Goal: Communication & Community: Ask a question

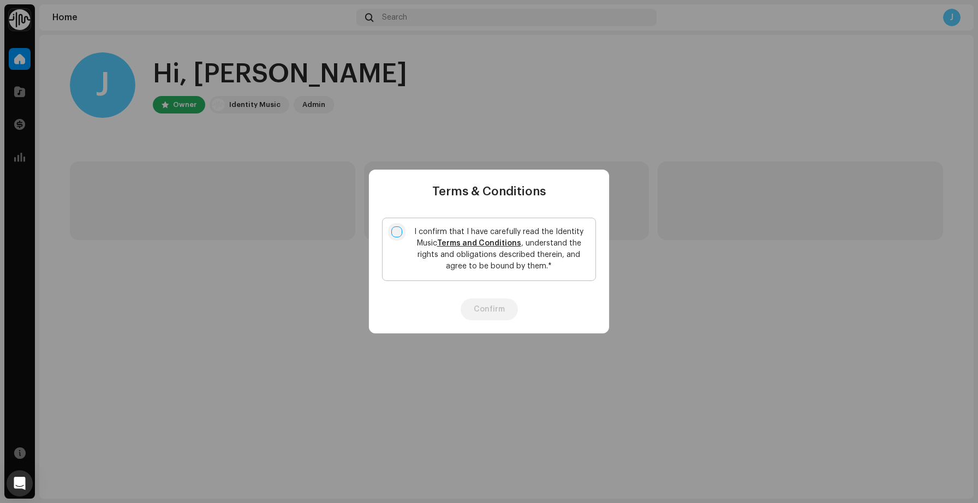
click at [399, 230] on input "I confirm that I have carefully read the Identity Music Terms and Conditions , …" at bounding box center [396, 231] width 11 height 11
checkbox input "true"
click at [482, 306] on button "Confirm" at bounding box center [488, 309] width 57 height 22
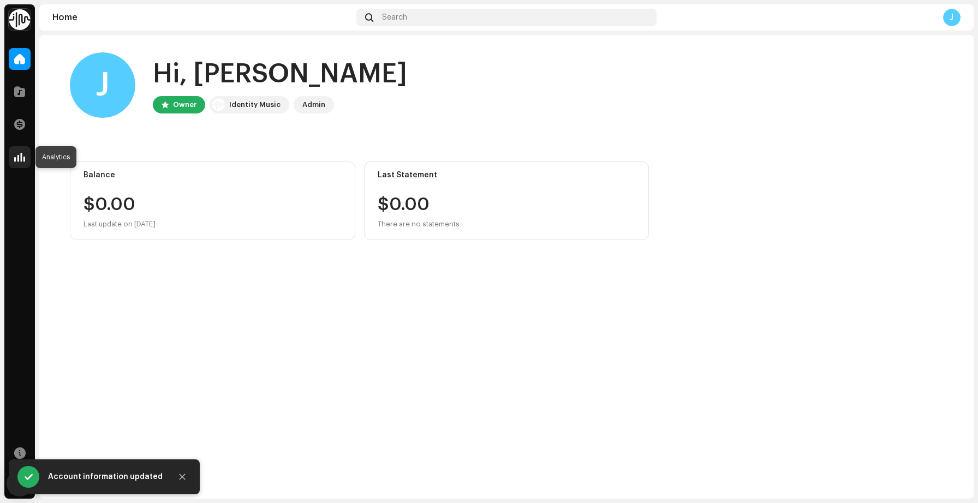
click at [17, 161] on span at bounding box center [19, 157] width 11 height 9
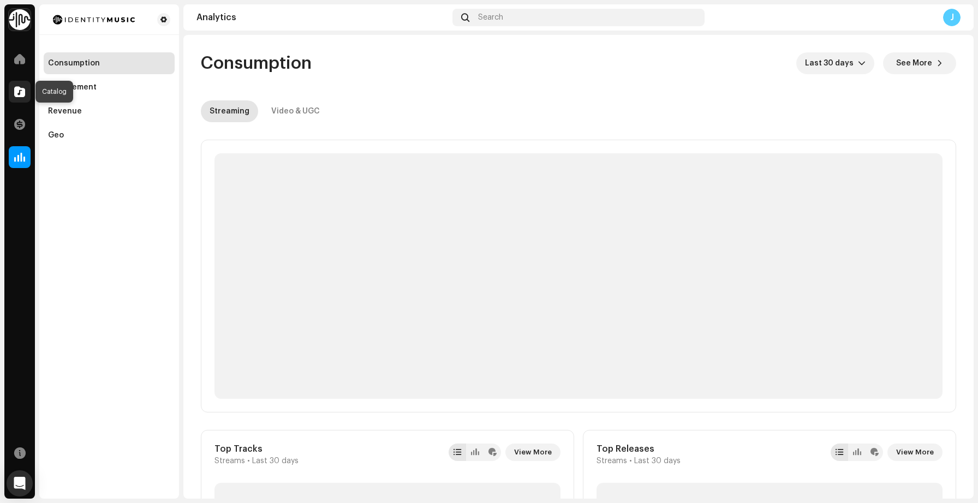
click at [14, 96] on span at bounding box center [19, 91] width 11 height 9
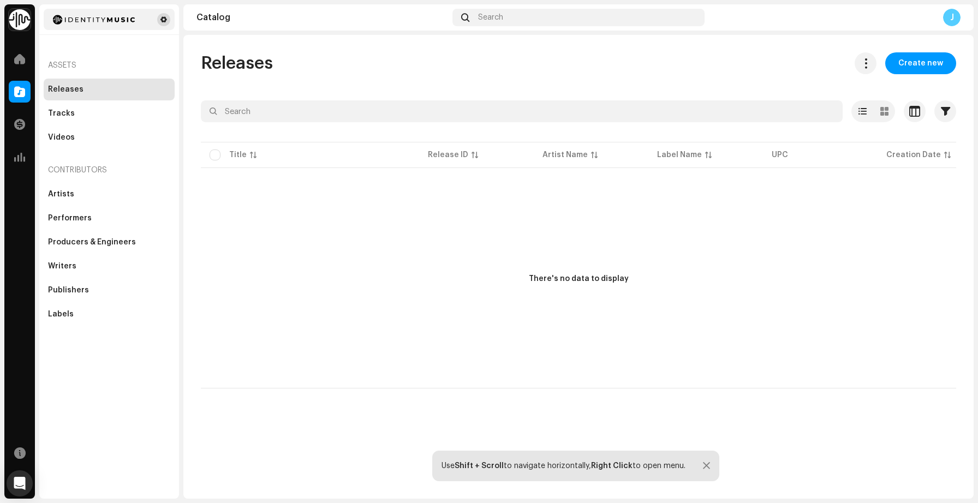
click at [163, 23] on span at bounding box center [163, 19] width 7 height 9
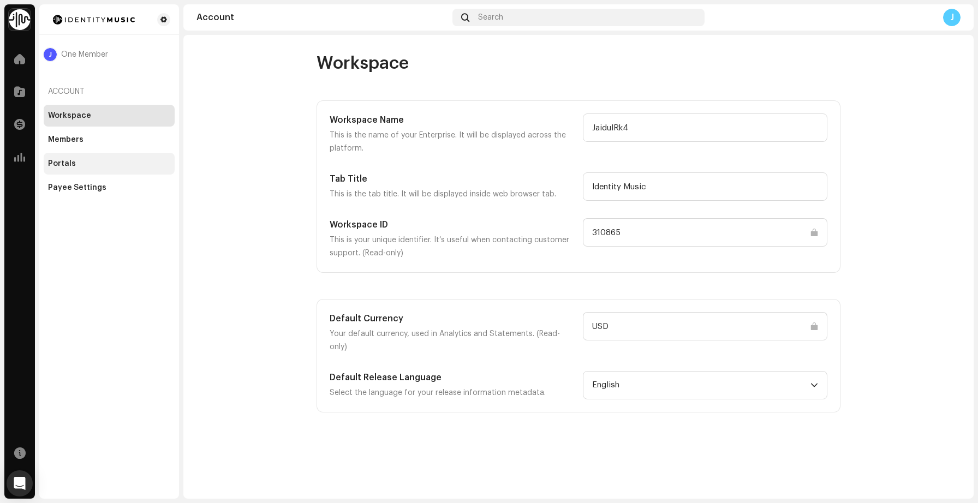
click at [101, 168] on div "Portals" at bounding box center [109, 164] width 131 height 22
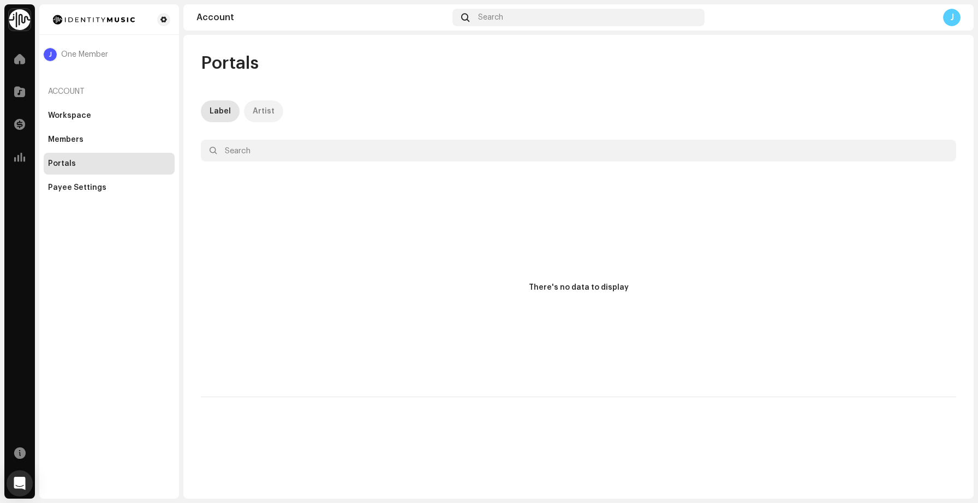
click at [258, 110] on div "Artist" at bounding box center [264, 111] width 22 height 22
click at [220, 111] on div "Label" at bounding box center [220, 111] width 21 height 22
click at [88, 140] on div "Members" at bounding box center [109, 139] width 122 height 9
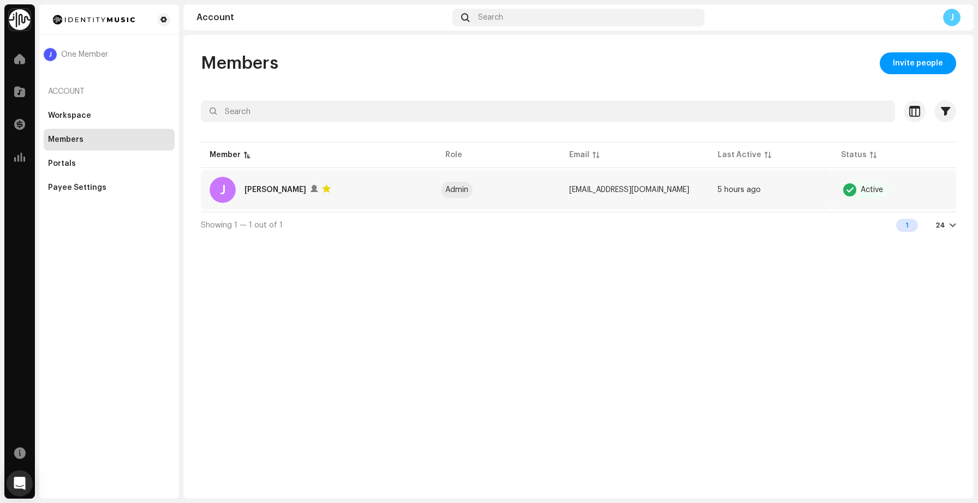
click at [617, 193] on span "[EMAIL_ADDRESS][DOMAIN_NAME]" at bounding box center [629, 190] width 120 height 8
click at [845, 194] on div at bounding box center [849, 189] width 13 height 13
click at [906, 71] on span "Invite people" at bounding box center [918, 63] width 50 height 22
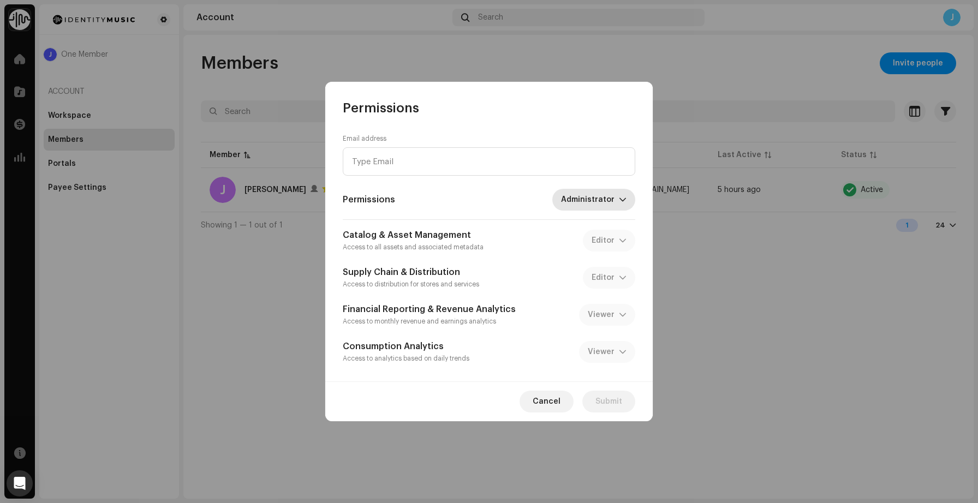
click at [593, 203] on span "Administrator" at bounding box center [590, 200] width 58 height 22
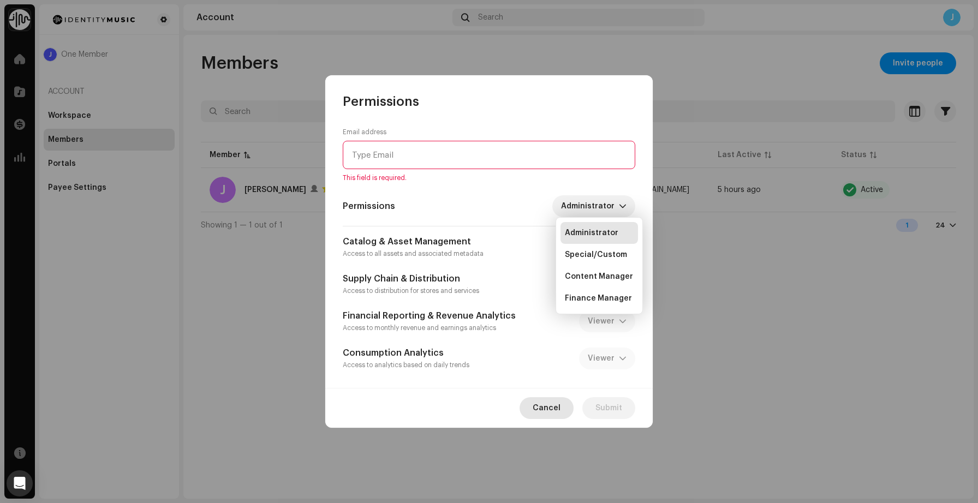
click at [549, 411] on span "Cancel" at bounding box center [547, 408] width 28 height 22
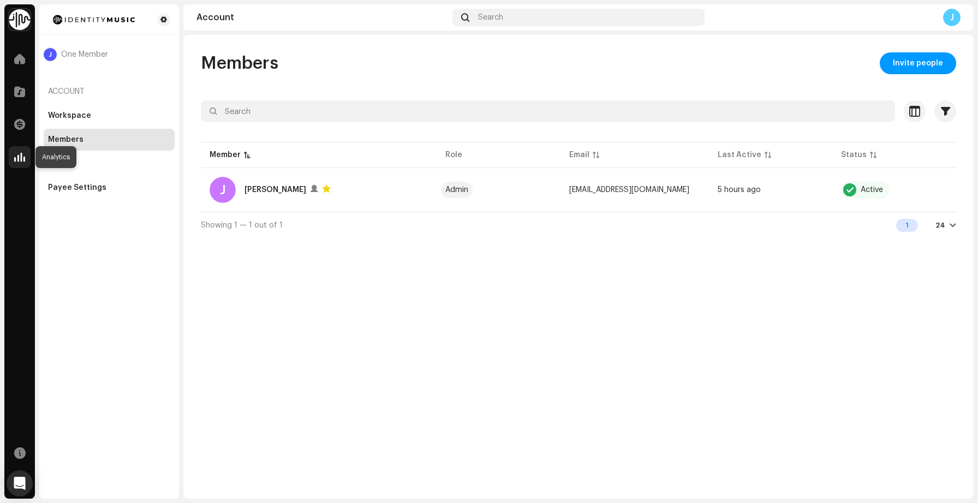
click at [19, 160] on span at bounding box center [19, 157] width 11 height 9
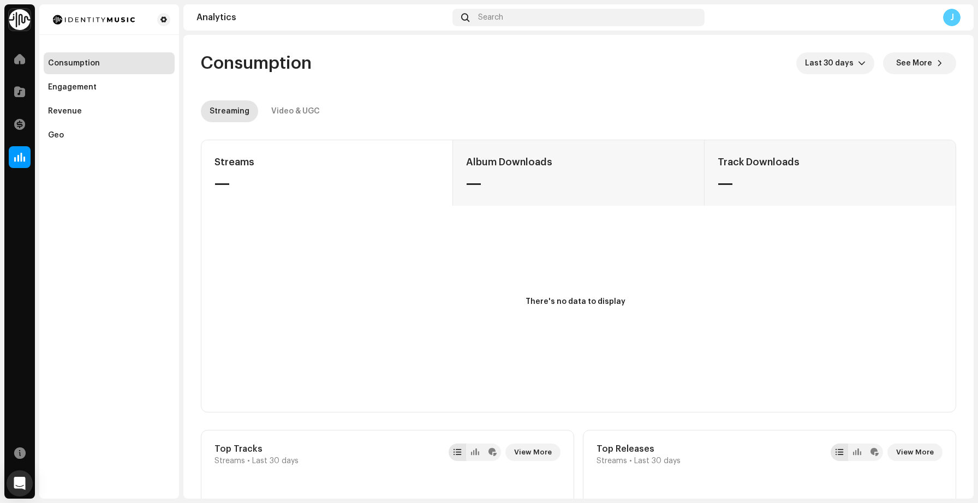
click at [14, 23] on img at bounding box center [20, 20] width 22 height 22
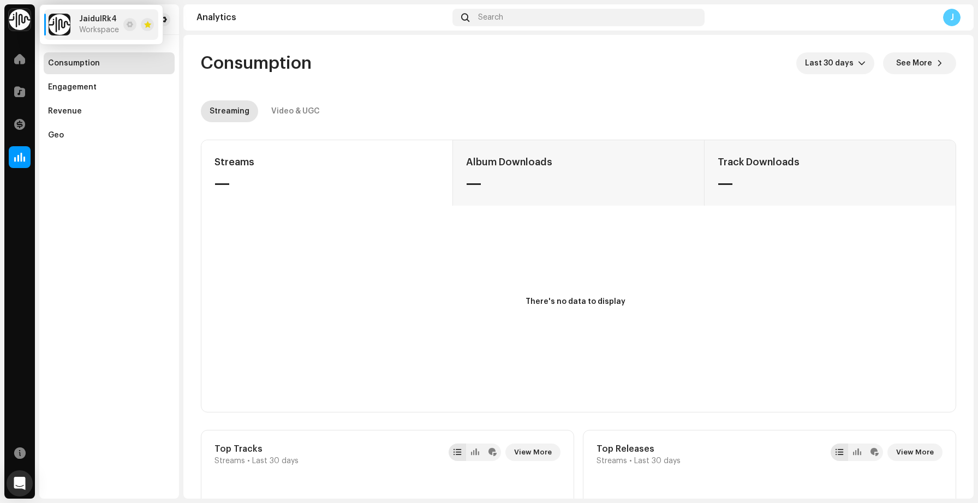
click at [950, 20] on div "J" at bounding box center [951, 17] width 17 height 17
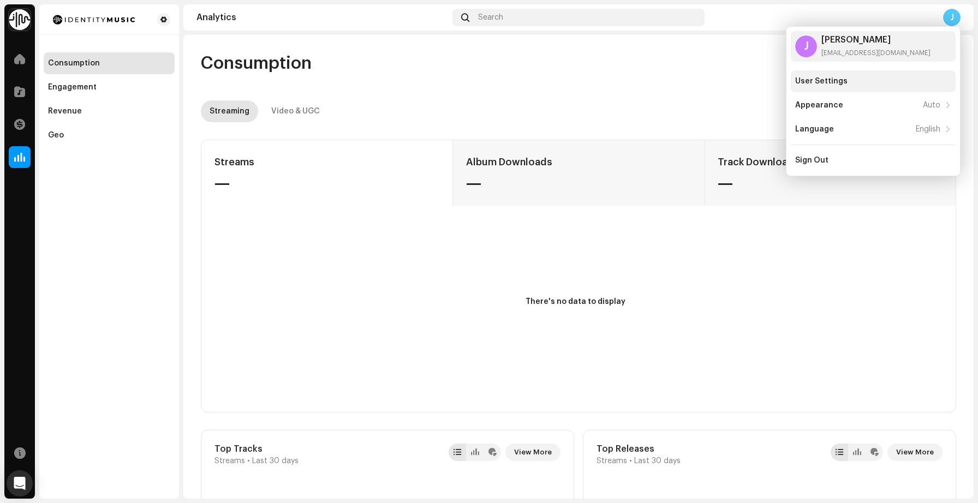
click at [895, 85] on div "User Settings" at bounding box center [873, 81] width 156 height 9
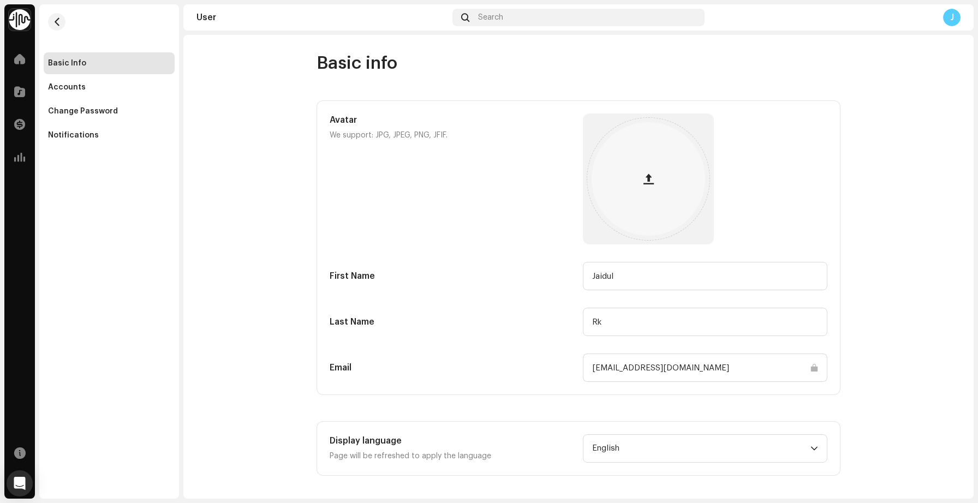
click at [949, 17] on div "J" at bounding box center [951, 17] width 17 height 17
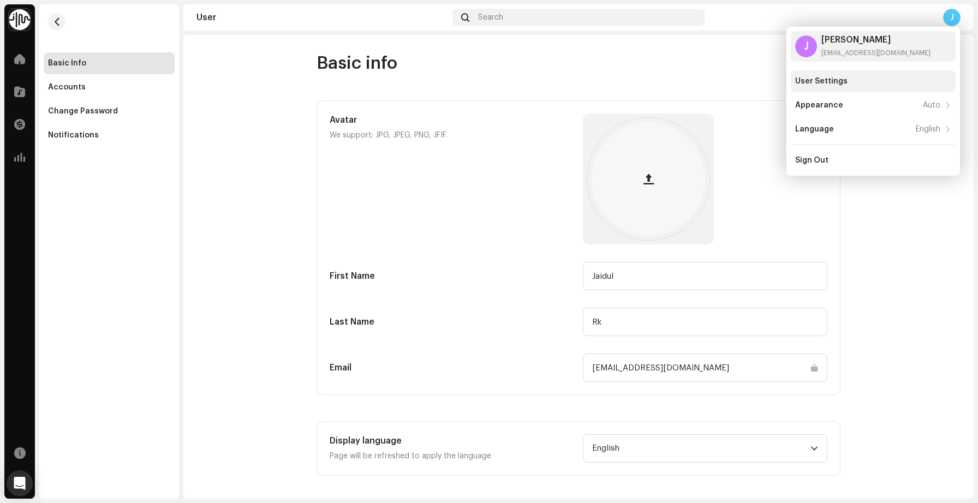
click at [801, 85] on div "User Settings" at bounding box center [821, 81] width 52 height 9
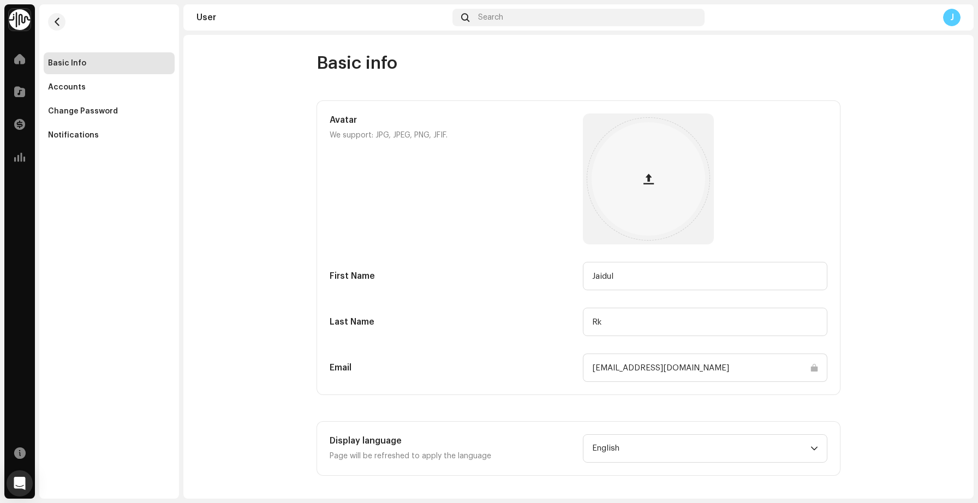
scroll to position [3, 0]
click at [773, 367] on input "[EMAIL_ADDRESS][DOMAIN_NAME]" at bounding box center [705, 364] width 244 height 28
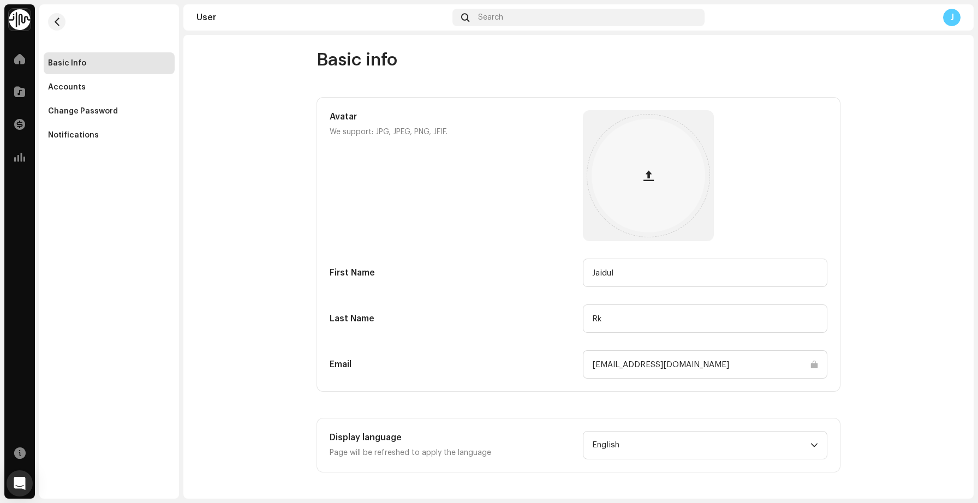
click at [806, 364] on input "[EMAIL_ADDRESS][DOMAIN_NAME]" at bounding box center [705, 364] width 244 height 28
click at [729, 360] on input "[EMAIL_ADDRESS][DOMAIN_NAME]" at bounding box center [705, 364] width 244 height 28
click at [673, 361] on input "[EMAIL_ADDRESS][DOMAIN_NAME]" at bounding box center [705, 364] width 244 height 28
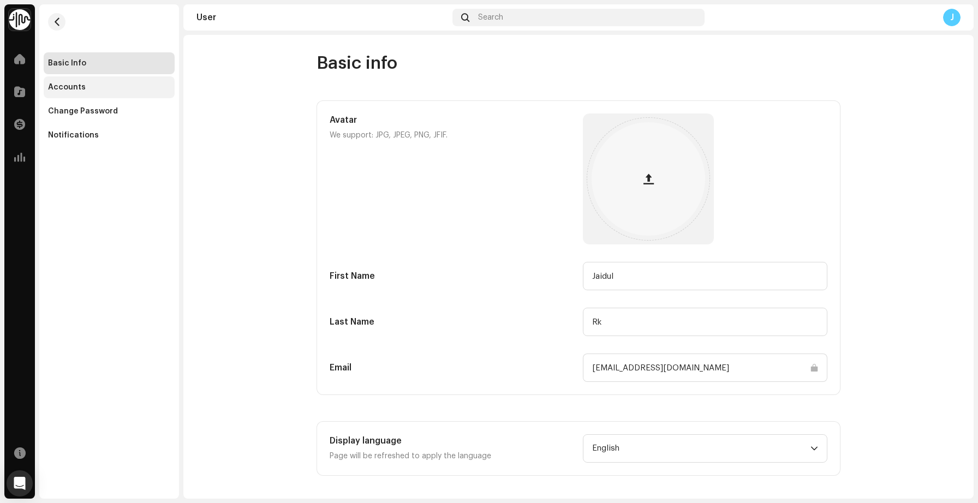
click at [94, 91] on div "Accounts" at bounding box center [109, 87] width 122 height 9
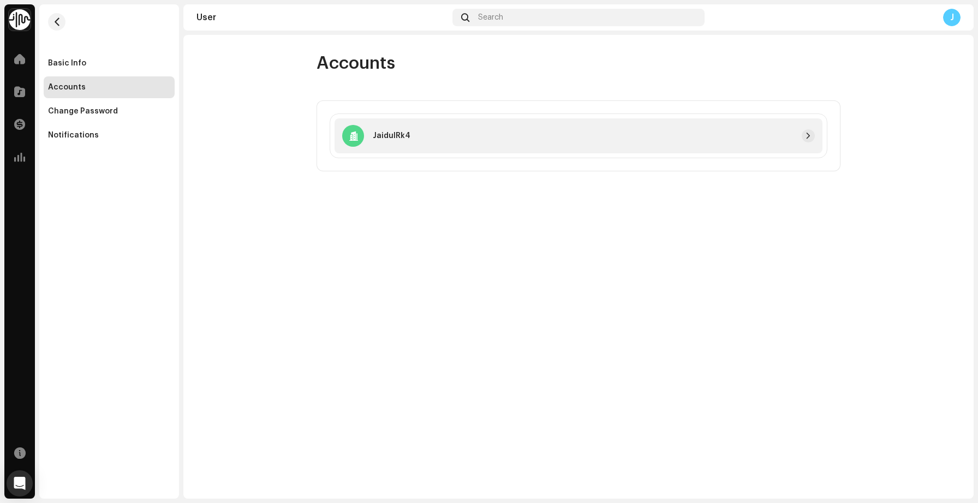
click at [617, 137] on div at bounding box center [612, 135] width 404 height 13
click at [807, 134] on span "button" at bounding box center [808, 135] width 7 height 9
click at [72, 59] on div "Basic Info" at bounding box center [67, 63] width 38 height 9
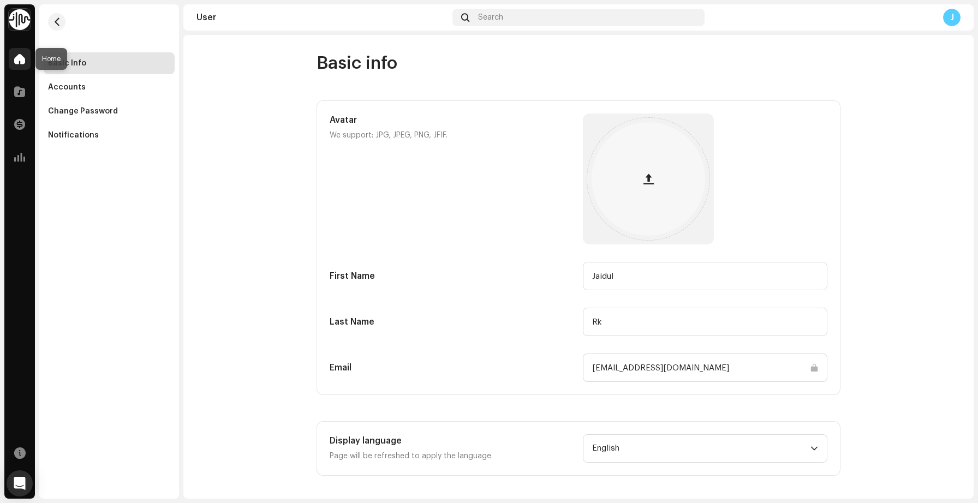
click at [21, 61] on span at bounding box center [19, 59] width 11 height 9
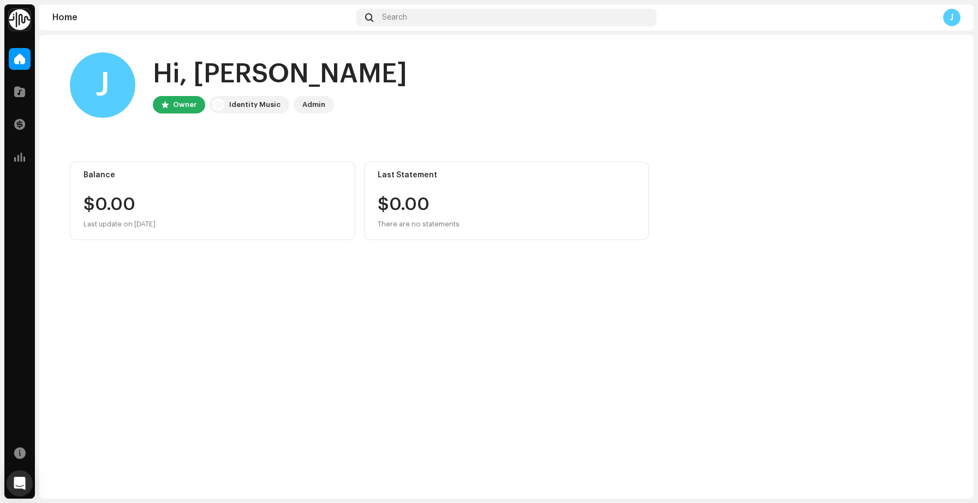
click at [314, 106] on div "Admin" at bounding box center [313, 104] width 23 height 13
click at [16, 476] on div "Open Intercom Messenger" at bounding box center [19, 483] width 29 height 29
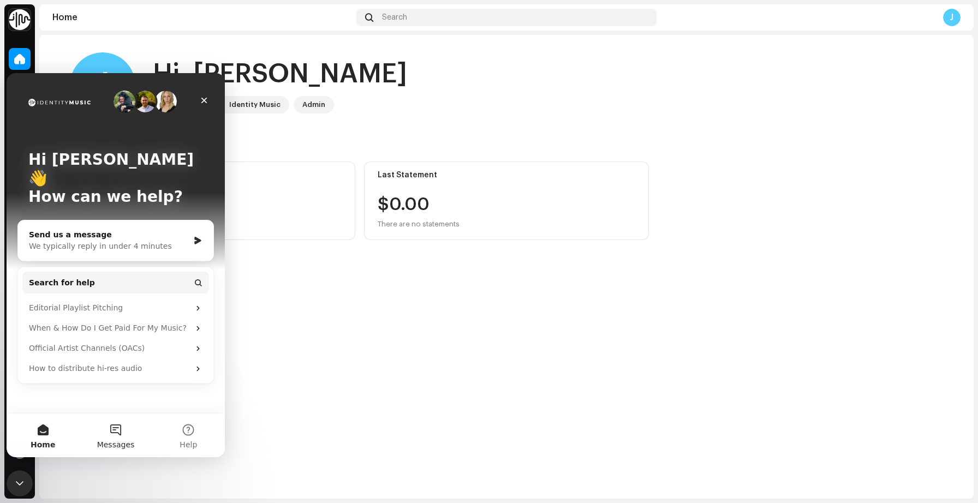
click at [113, 430] on button "Messages" at bounding box center [115, 436] width 73 height 44
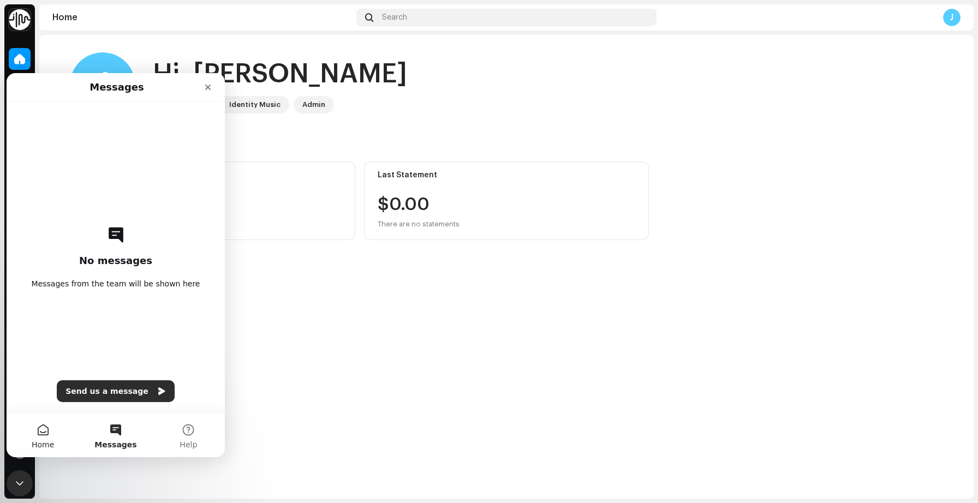
click at [52, 437] on button "Home" at bounding box center [43, 436] width 73 height 44
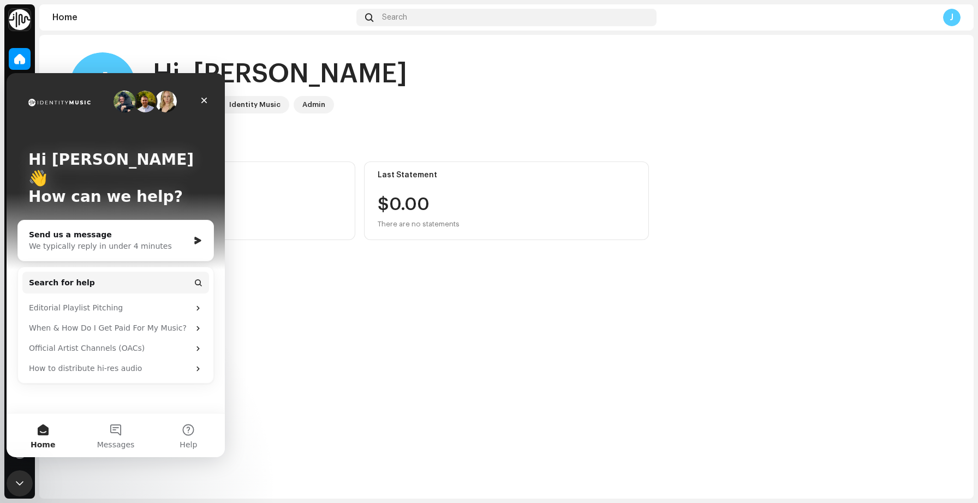
click at [276, 243] on div "J Hi, [PERSON_NAME] Owner Identity Music Admin Balance $0.00 Last update on [DA…" at bounding box center [506, 146] width 873 height 223
click at [204, 103] on icon "Close" at bounding box center [204, 100] width 9 height 9
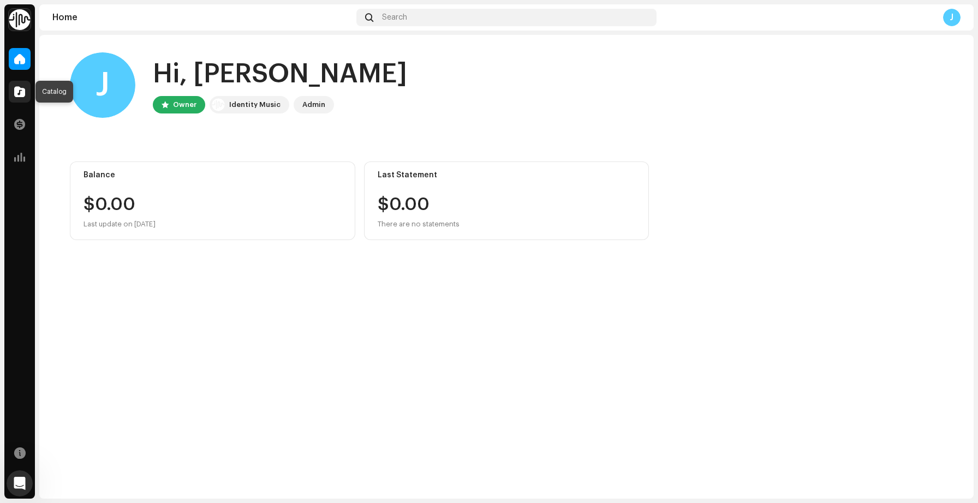
click at [17, 93] on span at bounding box center [19, 91] width 11 height 9
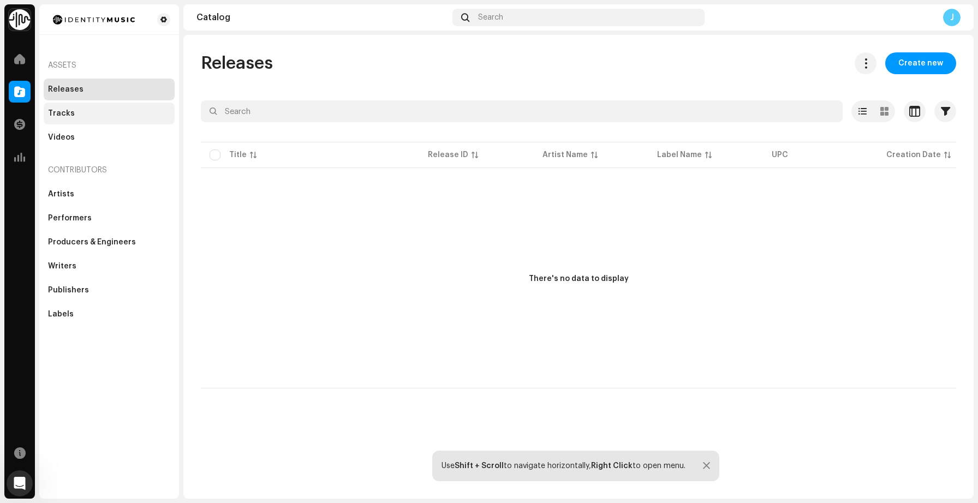
click at [80, 110] on div "Tracks" at bounding box center [109, 113] width 122 height 9
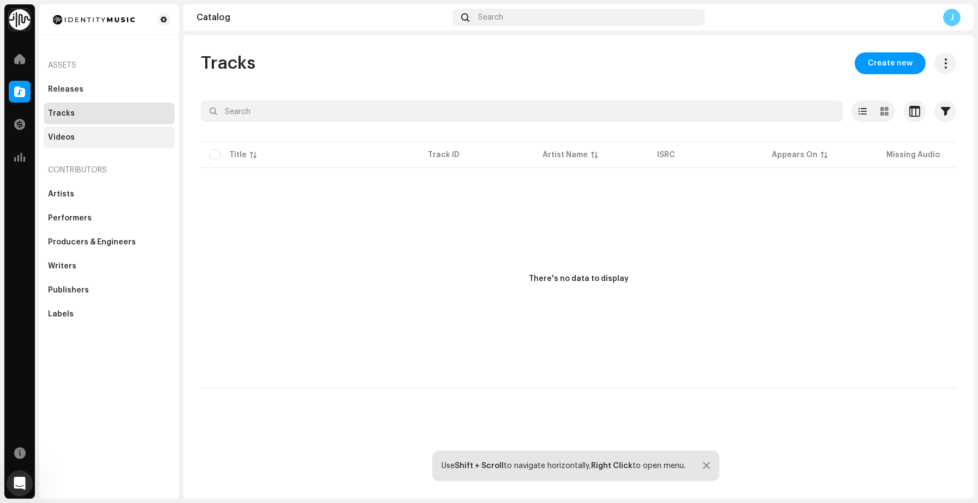
click at [69, 137] on div "Videos" at bounding box center [61, 137] width 27 height 9
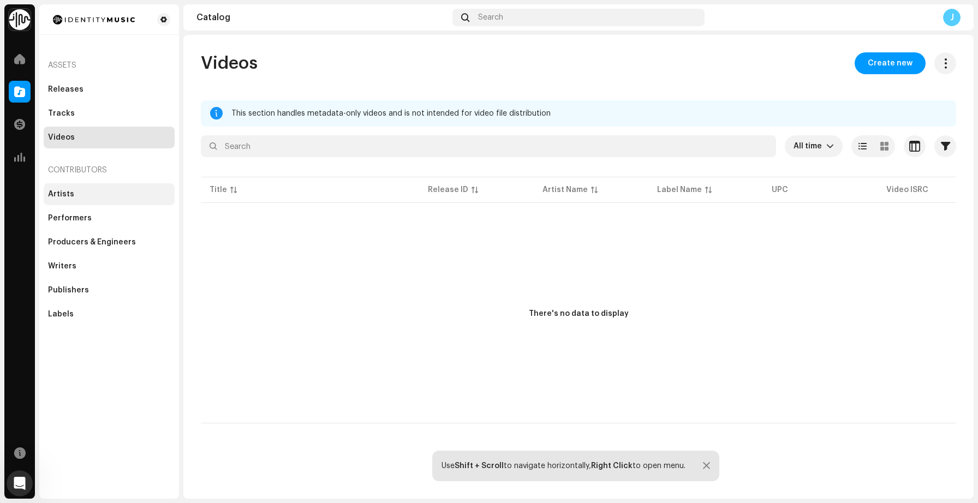
click at [63, 193] on div "Artists" at bounding box center [61, 194] width 26 height 9
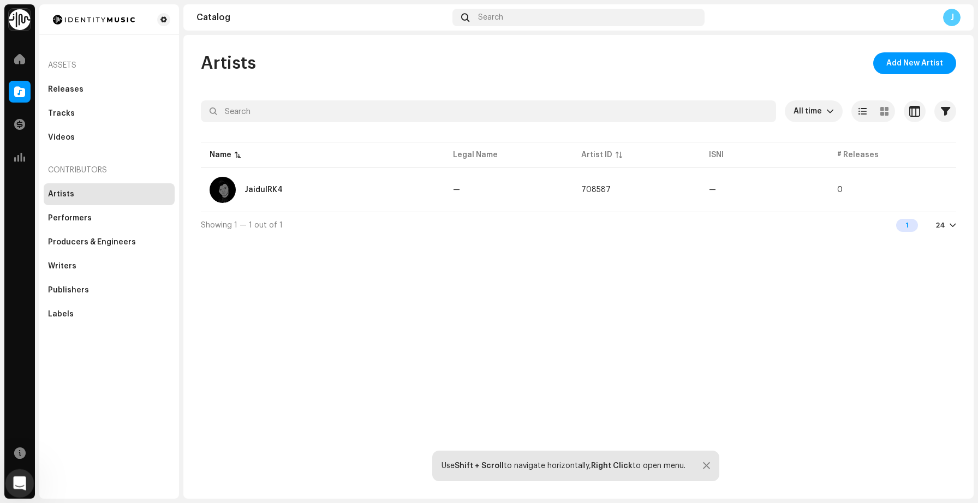
click at [16, 479] on icon "Open Intercom Messenger" at bounding box center [18, 482] width 18 height 18
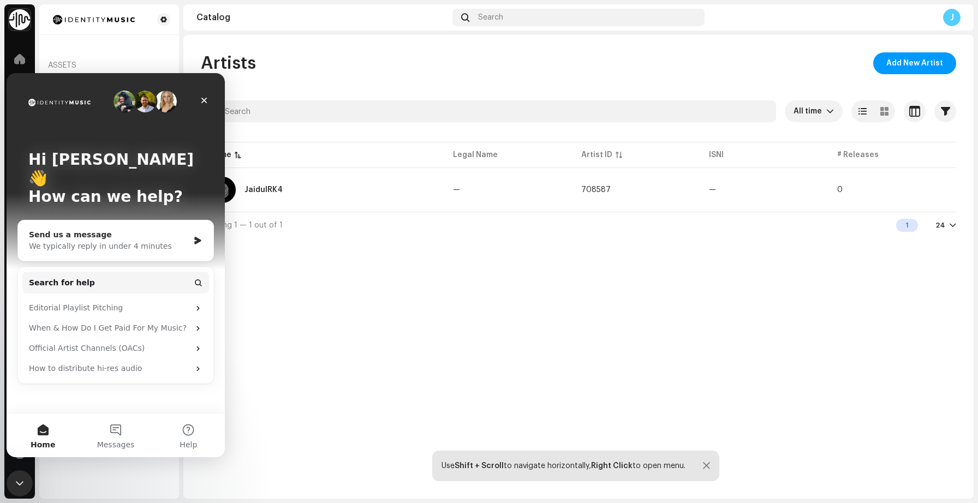
click at [111, 229] on div "Send us a message" at bounding box center [109, 234] width 160 height 11
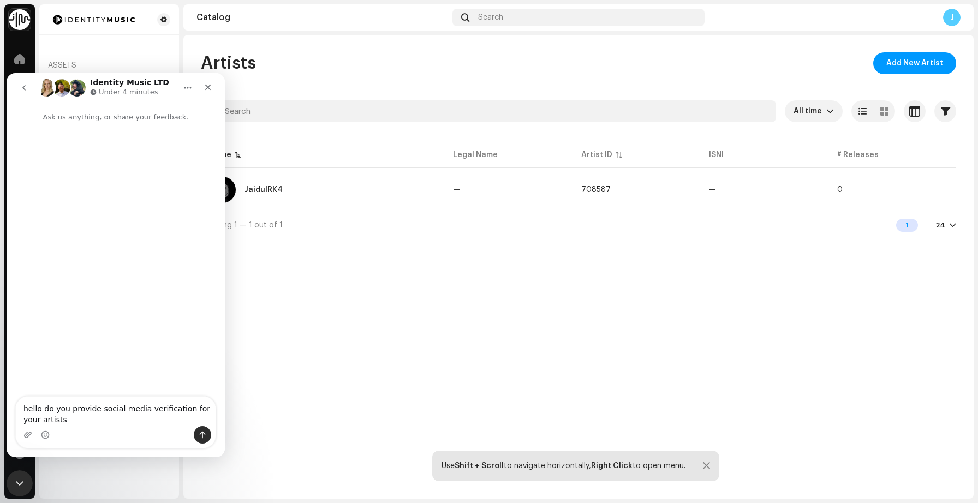
type textarea "hello do you provide social media verification for your artists"
click at [211, 436] on div "Intercom messenger" at bounding box center [202, 434] width 17 height 17
click at [206, 436] on icon "Send a message…" at bounding box center [202, 434] width 9 height 9
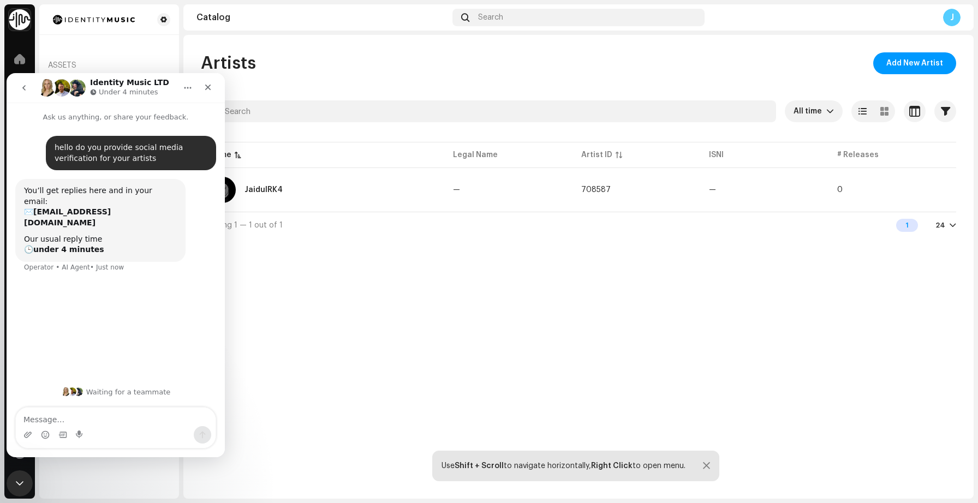
click at [954, 25] on div "J" at bounding box center [951, 17] width 17 height 17
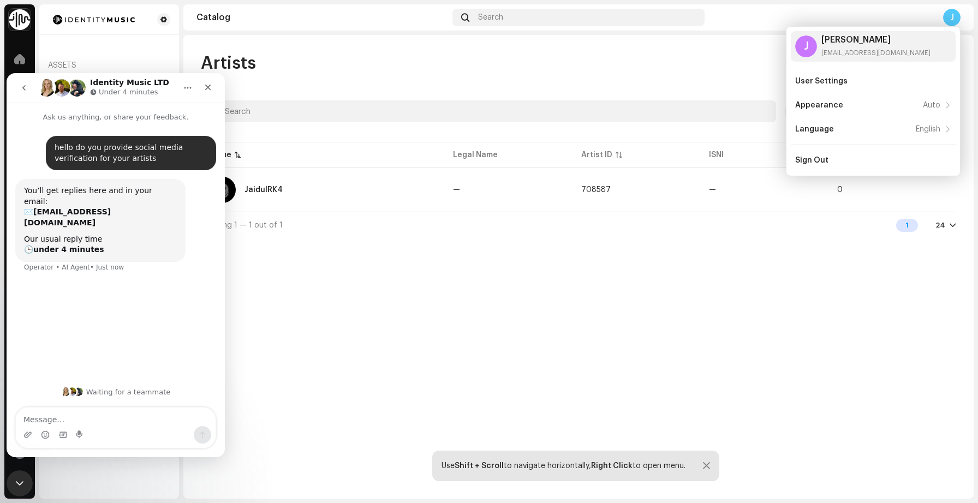
click at [125, 57] on div "Assets" at bounding box center [109, 65] width 131 height 26
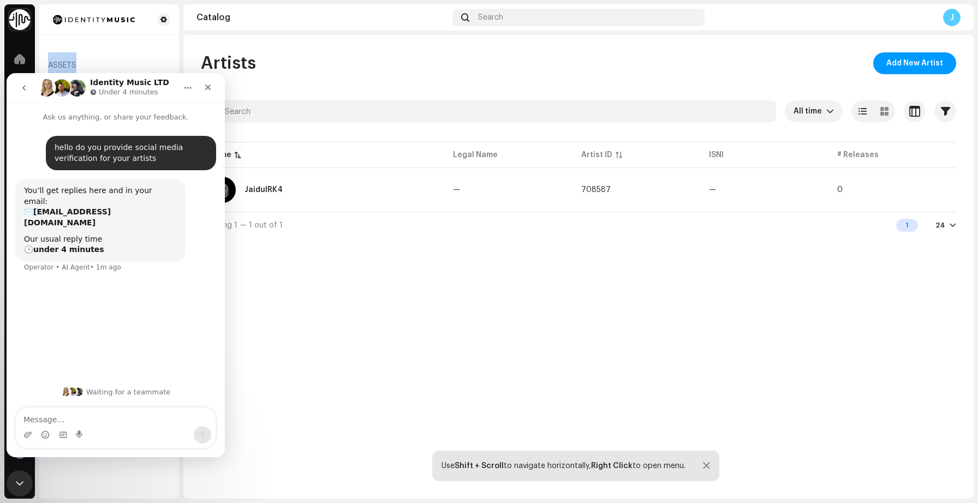
drag, startPoint x: 50, startPoint y: 64, endPoint x: 83, endPoint y: 64, distance: 33.8
click at [83, 64] on div "Assets" at bounding box center [109, 65] width 131 height 26
click at [129, 59] on div "Assets" at bounding box center [109, 65] width 131 height 26
click at [10, 484] on div "Close Intercom Messenger" at bounding box center [18, 482] width 26 height 26
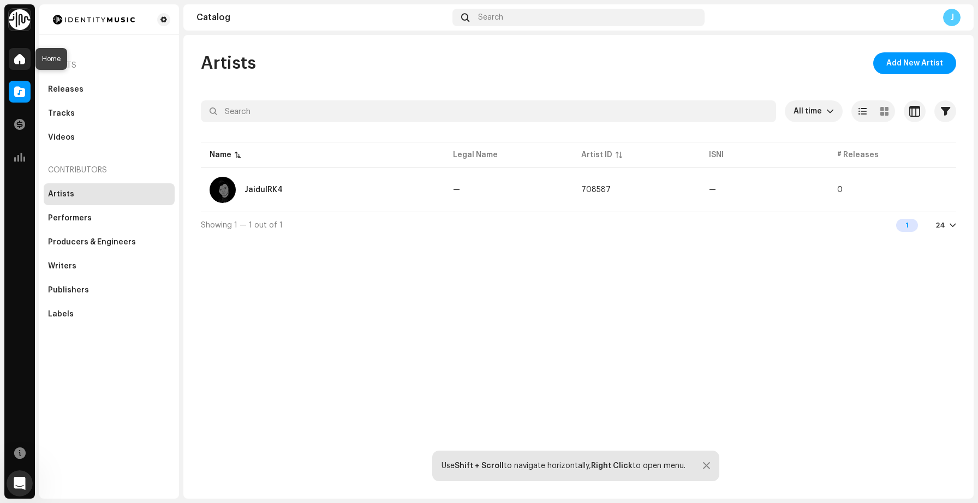
click at [23, 58] on span at bounding box center [19, 59] width 11 height 9
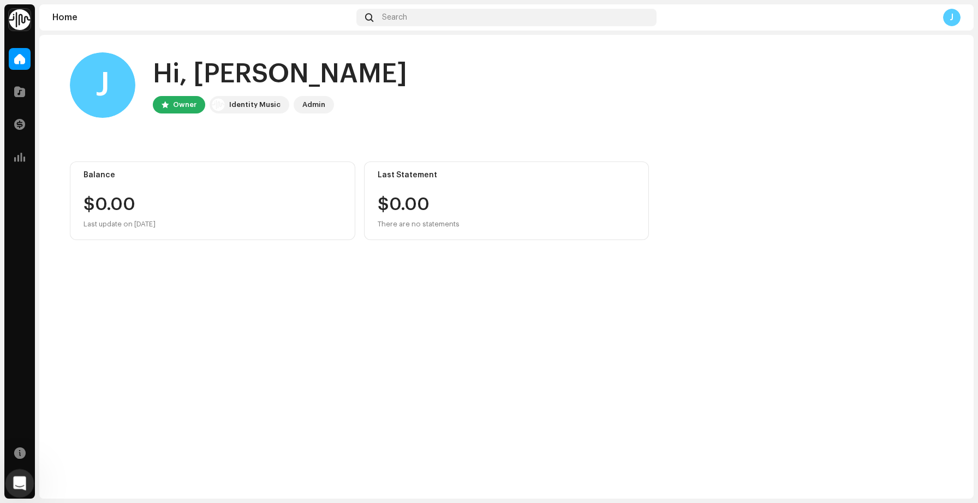
click at [20, 481] on icon "Open Intercom Messenger" at bounding box center [18, 482] width 18 height 18
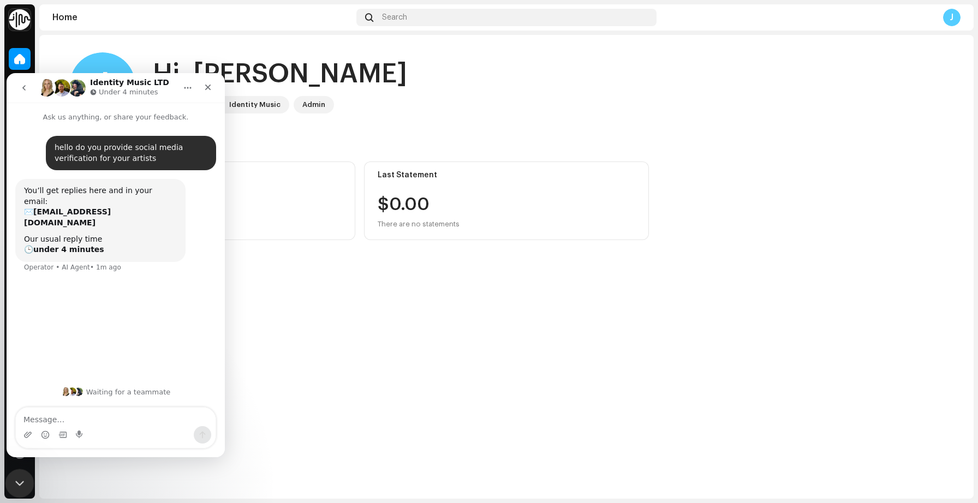
click at [20, 480] on icon "Close Intercom Messenger" at bounding box center [17, 481] width 13 height 13
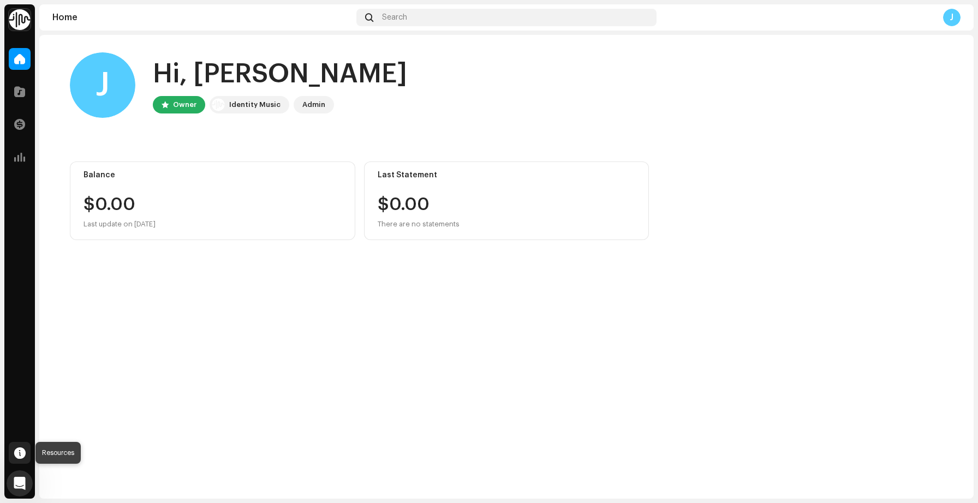
click at [21, 457] on span at bounding box center [19, 452] width 11 height 9
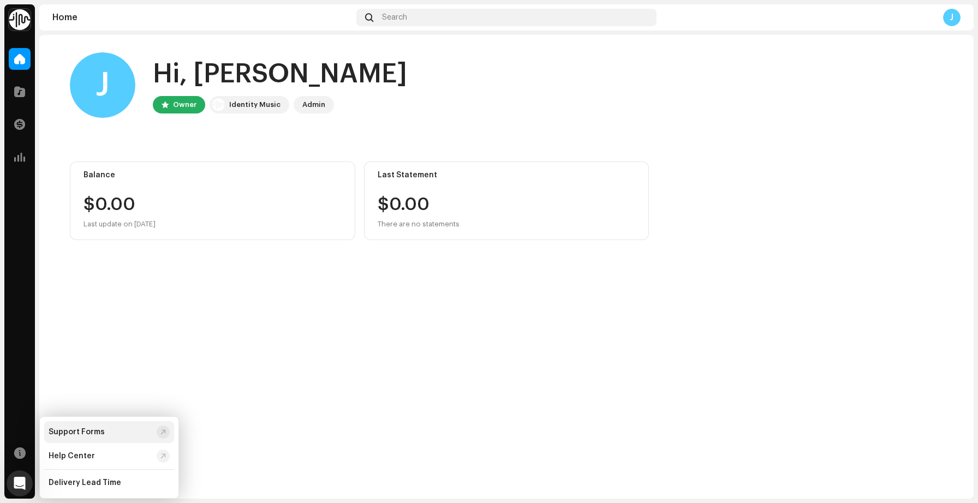
click at [103, 429] on div "Support Forms" at bounding box center [101, 432] width 104 height 9
click at [17, 469] on div "Open Intercom Messenger" at bounding box center [18, 482] width 36 height 36
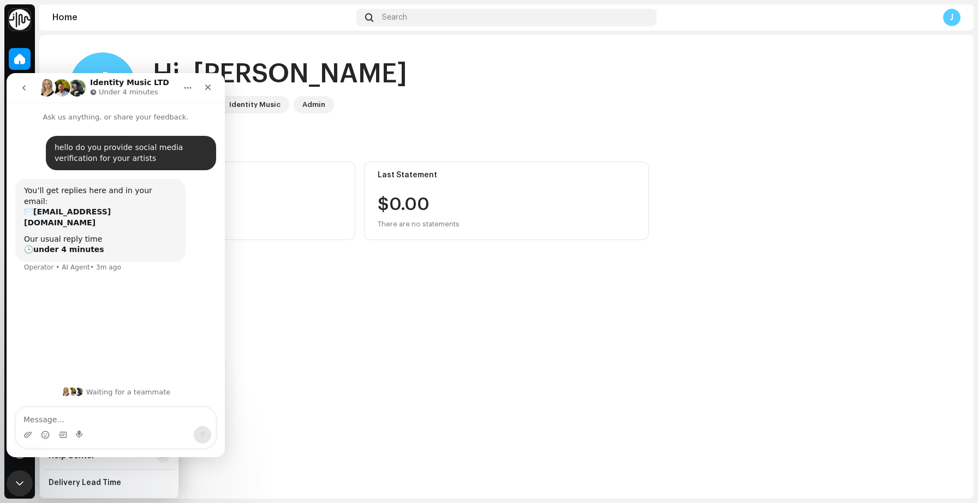
click at [338, 368] on div "J Hi, [PERSON_NAME] Owner Identity Music Admin Balance $0.00 Last update on [DA…" at bounding box center [506, 267] width 934 height 464
click at [301, 409] on div "J Hi, [PERSON_NAME] Owner Identity Music Admin Balance $0.00 Last update on [DA…" at bounding box center [506, 267] width 934 height 464
click at [12, 480] on icon "Close Intercom Messenger" at bounding box center [17, 481] width 13 height 13
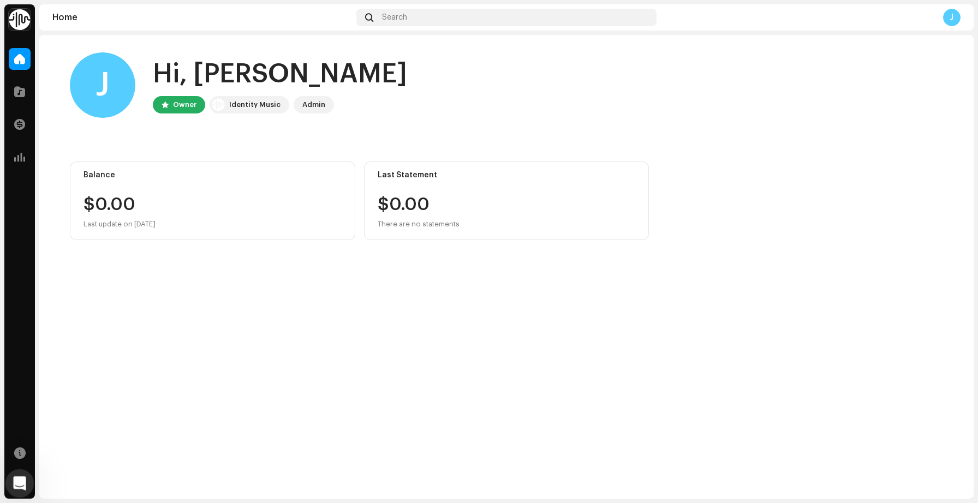
click at [18, 477] on icon "Open Intercom Messenger" at bounding box center [18, 482] width 18 height 18
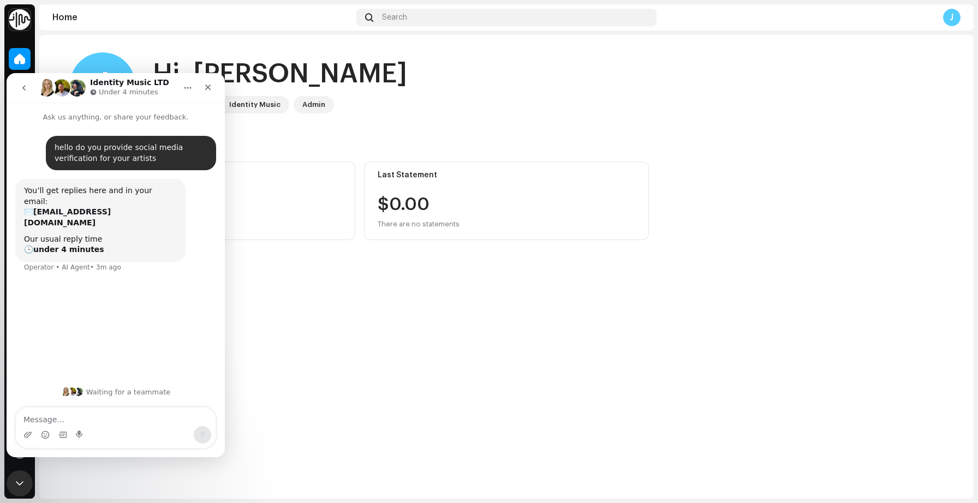
click at [341, 332] on div "J Hi, [PERSON_NAME] Owner Identity Music Admin Balance $0.00 Last update on [DA…" at bounding box center [506, 267] width 934 height 464
click at [96, 477] on div "J Hi, [PERSON_NAME] Owner Identity Music Admin Balance $0.00 Last update on [DA…" at bounding box center [506, 267] width 934 height 464
click at [308, 355] on div "J Hi, [PERSON_NAME] Owner Identity Music Admin Balance $0.00 Last update on [DA…" at bounding box center [506, 267] width 934 height 464
click at [20, 87] on icon "go back" at bounding box center [24, 87] width 9 height 9
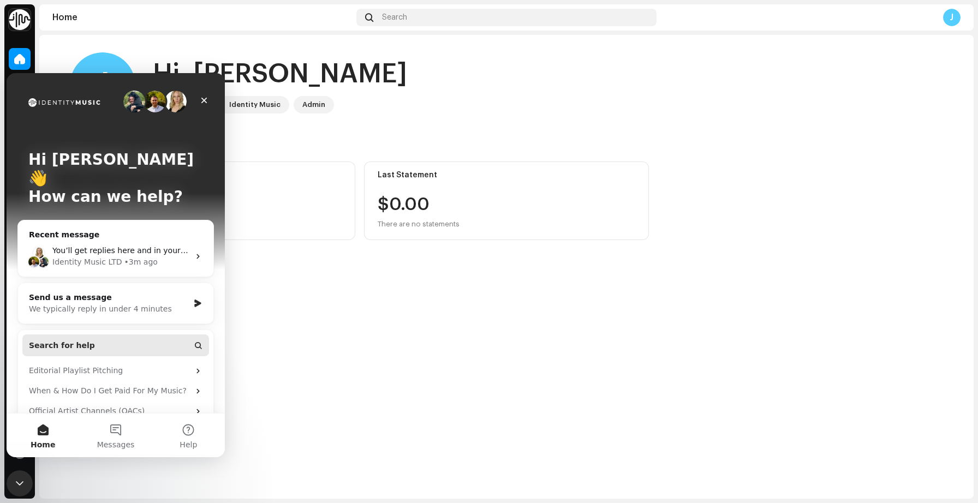
scroll to position [20, 0]
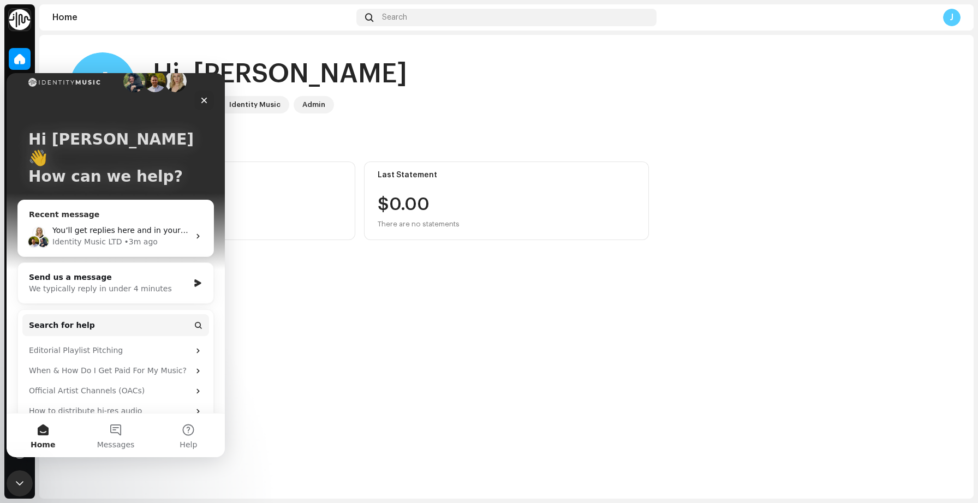
click at [116, 236] on div "Identity Music LTD" at bounding box center [87, 241] width 70 height 11
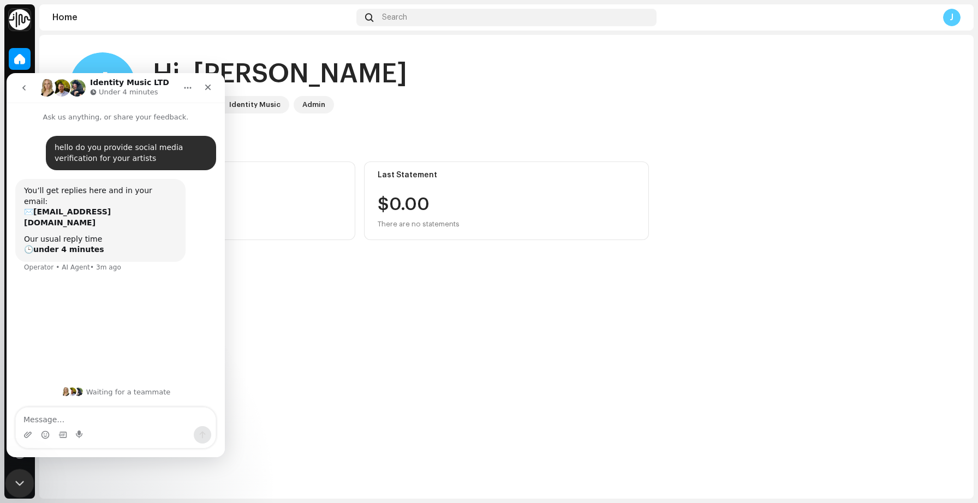
click at [15, 470] on div "Close Intercom Messenger" at bounding box center [18, 482] width 26 height 26
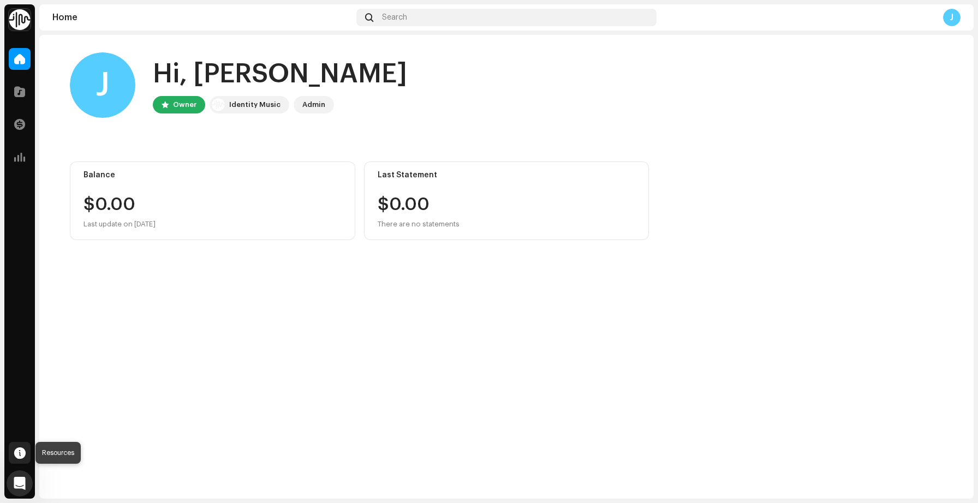
click at [17, 457] on span at bounding box center [19, 452] width 11 height 9
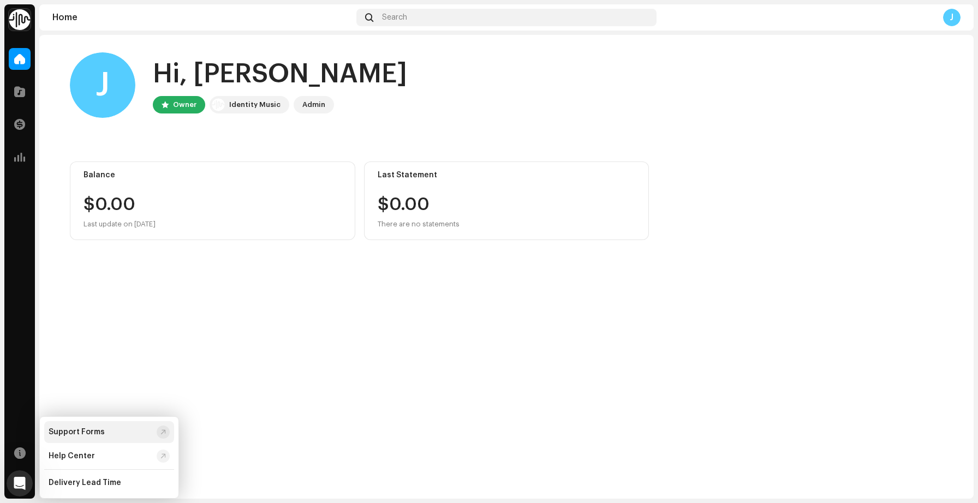
click at [81, 432] on div "Support Forms" at bounding box center [77, 432] width 56 height 9
click at [17, 155] on span at bounding box center [19, 157] width 11 height 9
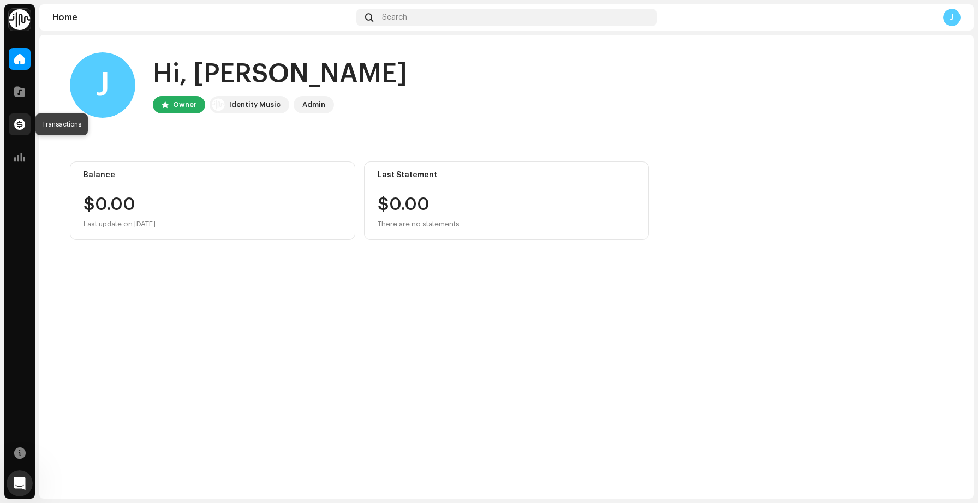
click at [25, 121] on span at bounding box center [19, 124] width 11 height 9
click at [20, 79] on div "Catalog" at bounding box center [19, 91] width 31 height 31
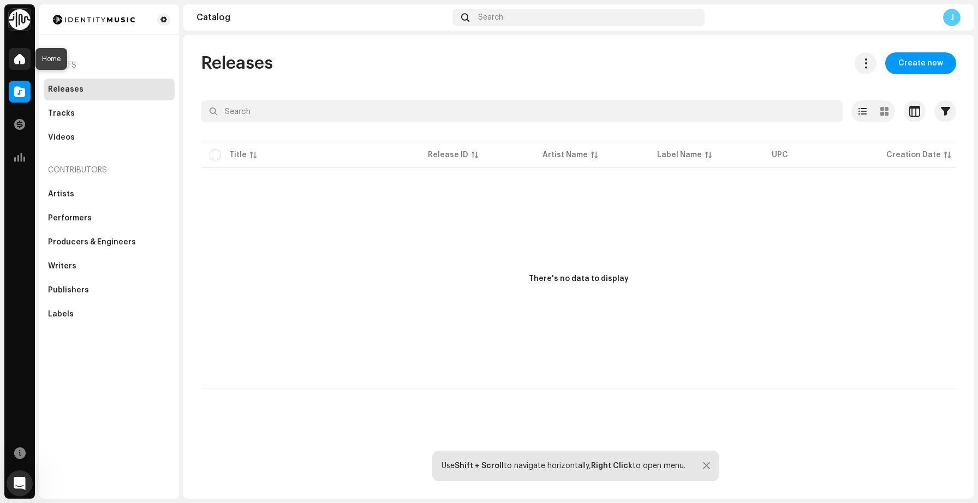
click at [16, 65] on div at bounding box center [20, 59] width 22 height 22
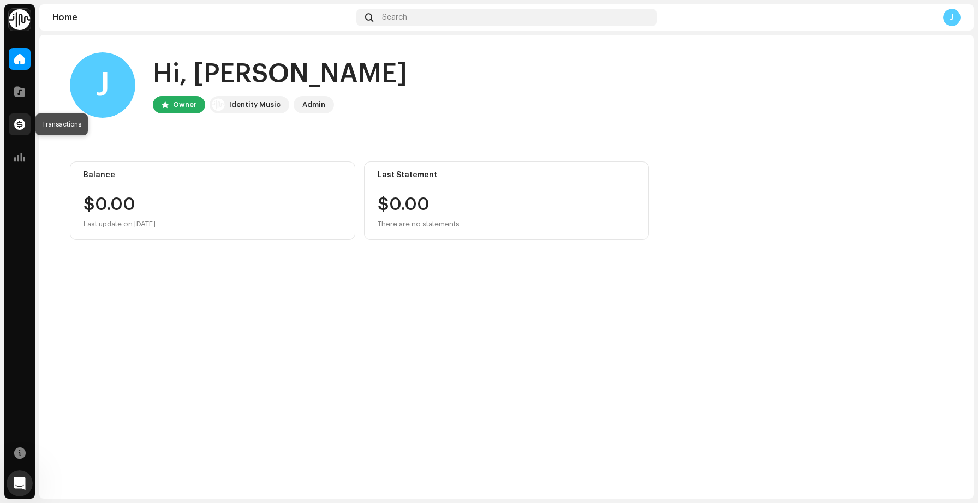
click at [22, 129] on span at bounding box center [19, 124] width 11 height 9
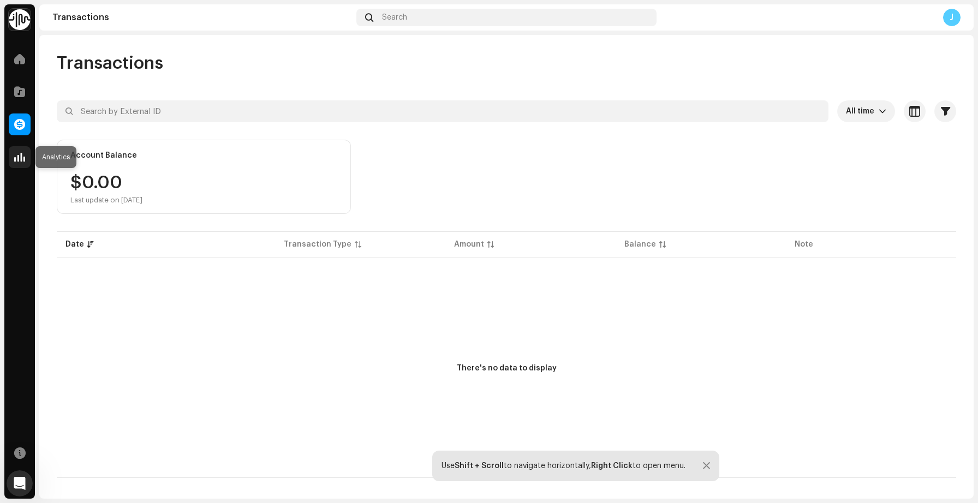
click at [24, 157] on span at bounding box center [19, 157] width 11 height 9
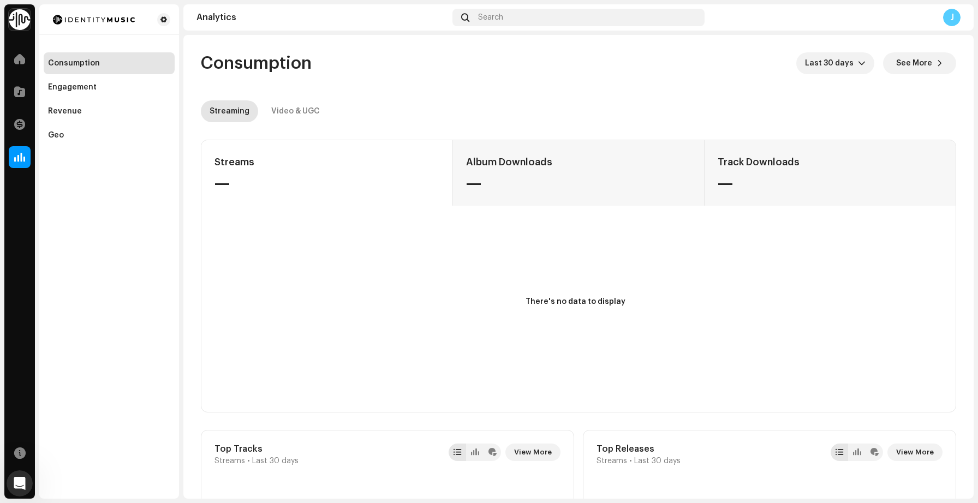
click at [952, 20] on div "J" at bounding box center [951, 17] width 17 height 17
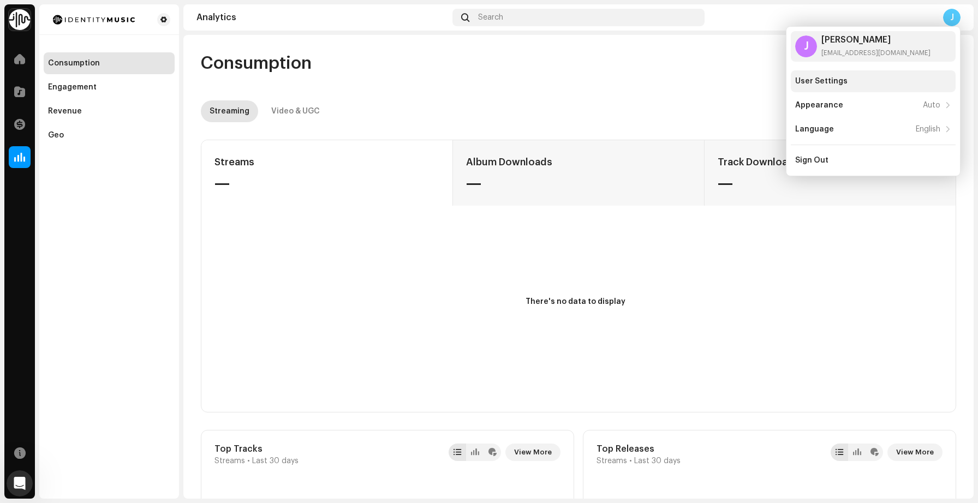
click at [837, 82] on div "User Settings" at bounding box center [821, 81] width 52 height 9
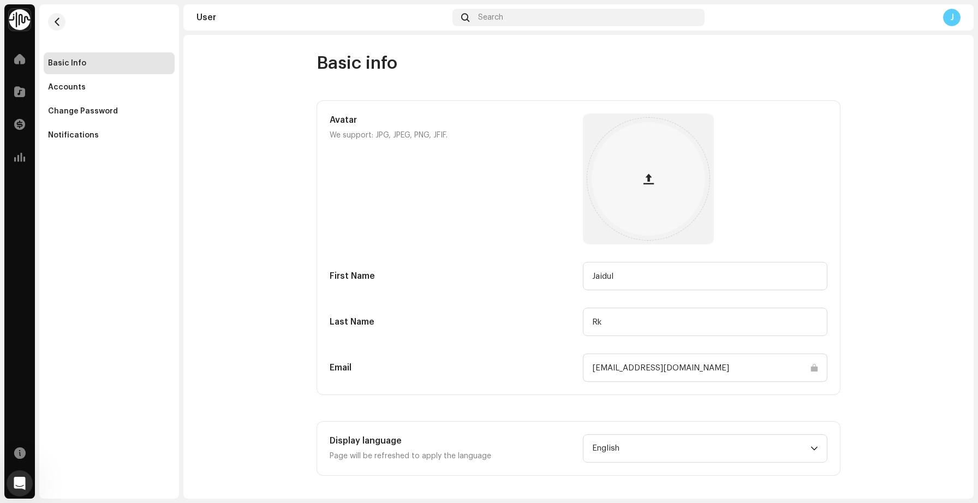
click at [794, 364] on input "[EMAIL_ADDRESS][DOMAIN_NAME]" at bounding box center [705, 368] width 244 height 28
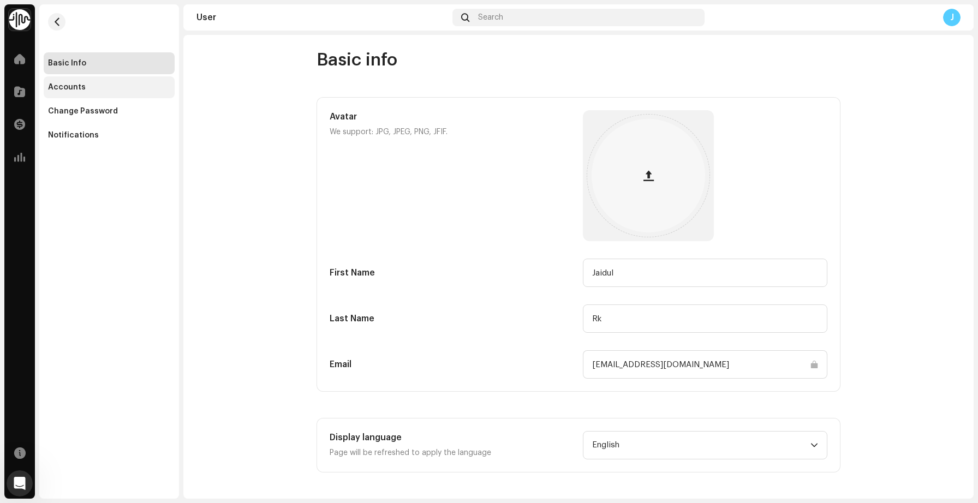
click at [86, 86] on div "Accounts" at bounding box center [109, 87] width 122 height 9
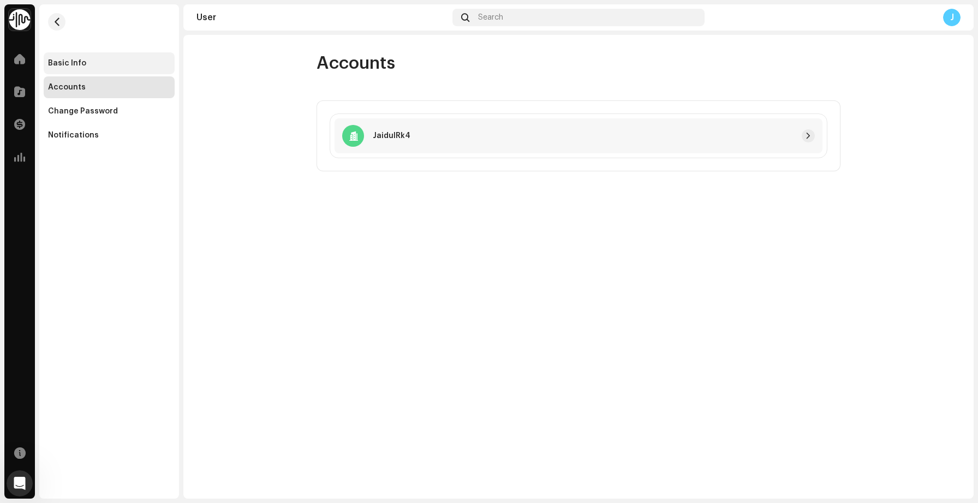
click at [63, 68] on div "Basic Info" at bounding box center [109, 63] width 131 height 22
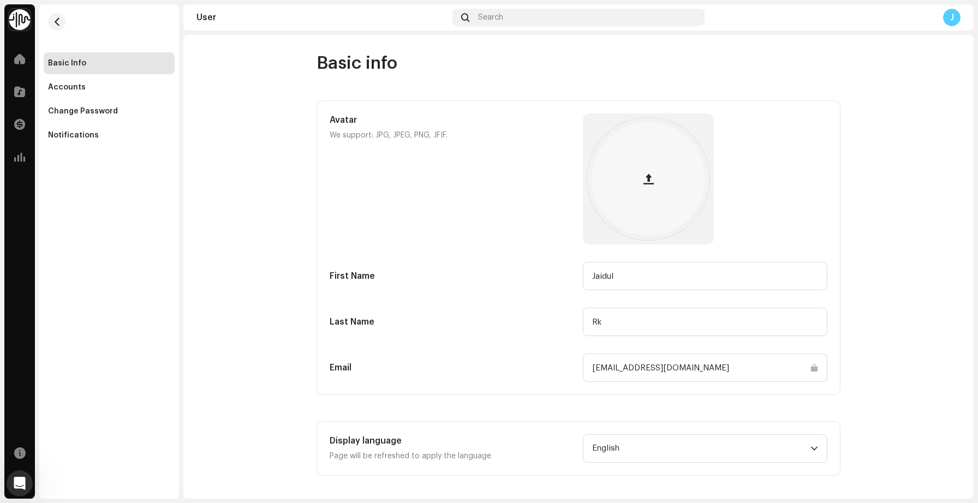
click at [53, 12] on re-m-nav-back at bounding box center [57, 28] width 26 height 48
click at [54, 15] on button "button" at bounding box center [56, 21] width 17 height 17
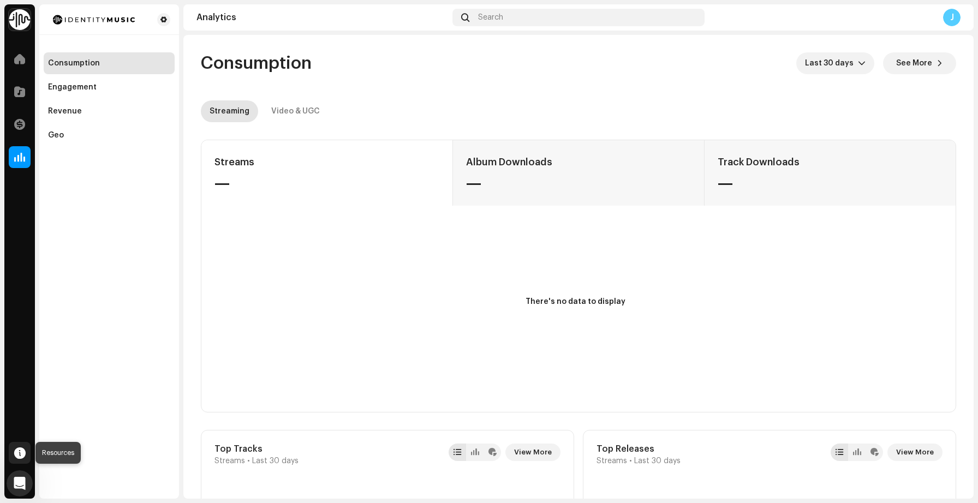
click at [24, 452] on span at bounding box center [19, 452] width 11 height 9
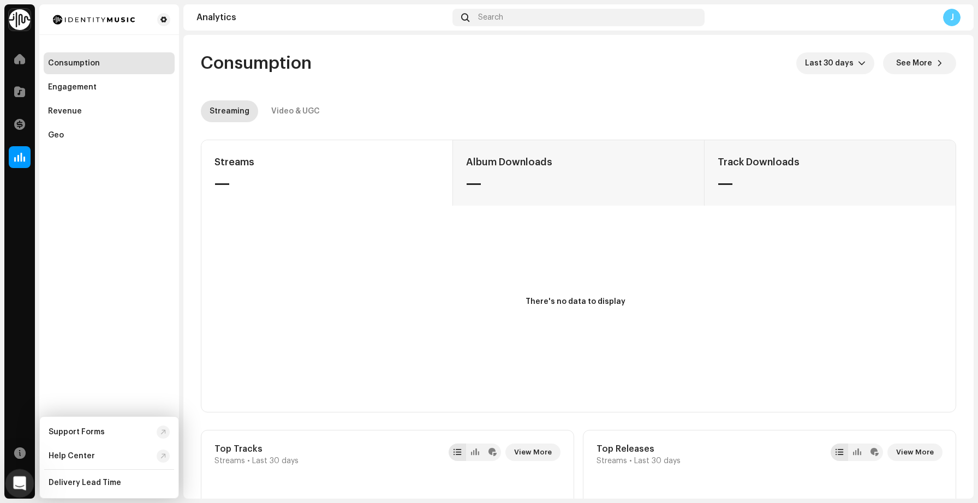
click at [23, 477] on icon "Open Intercom Messenger" at bounding box center [18, 482] width 18 height 18
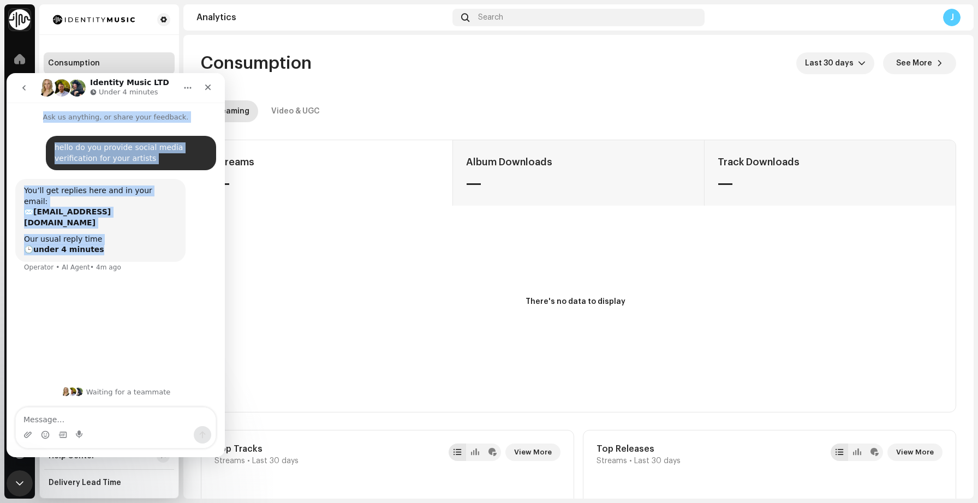
drag, startPoint x: 94, startPoint y: 255, endPoint x: 880, endPoint y: -4, distance: 827.8
click at [225, 73] on html "Identity Music LTD Under 4 minutes Ask us anything, or share your feedback. hel…" at bounding box center [116, 265] width 218 height 384
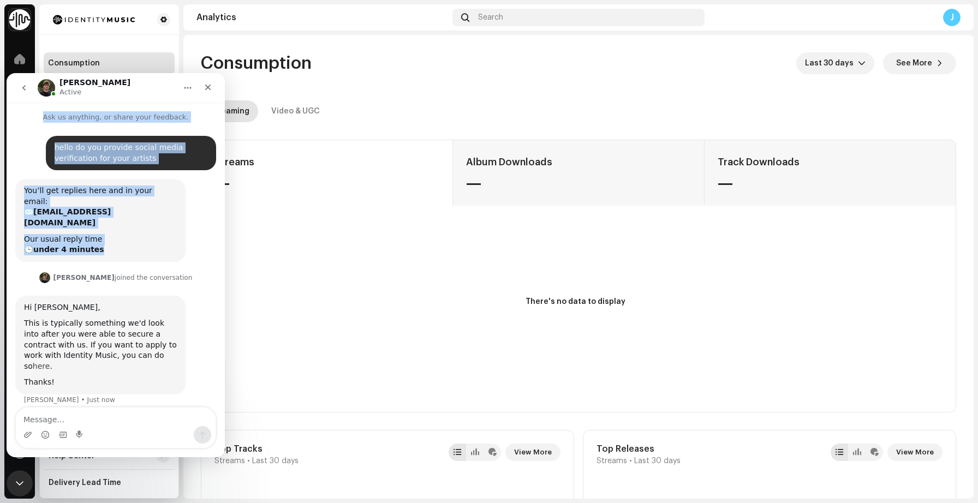
click at [50, 362] on link "here" at bounding box center [41, 366] width 17 height 9
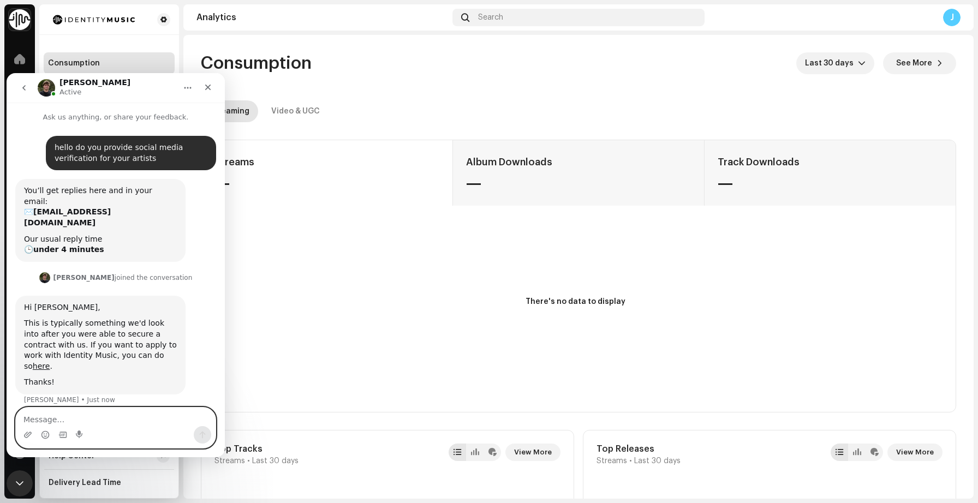
click at [67, 419] on textarea "Message…" at bounding box center [116, 417] width 200 height 19
type textarea "n"
type textarea "but i am already a identity music artist"
click at [202, 435] on icon "Send a message…" at bounding box center [203, 435] width 6 height 7
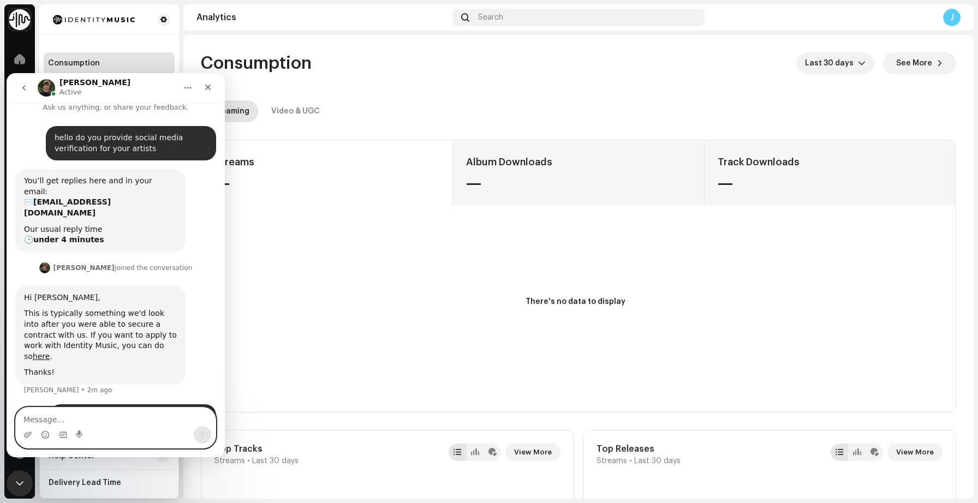
scroll to position [52, 0]
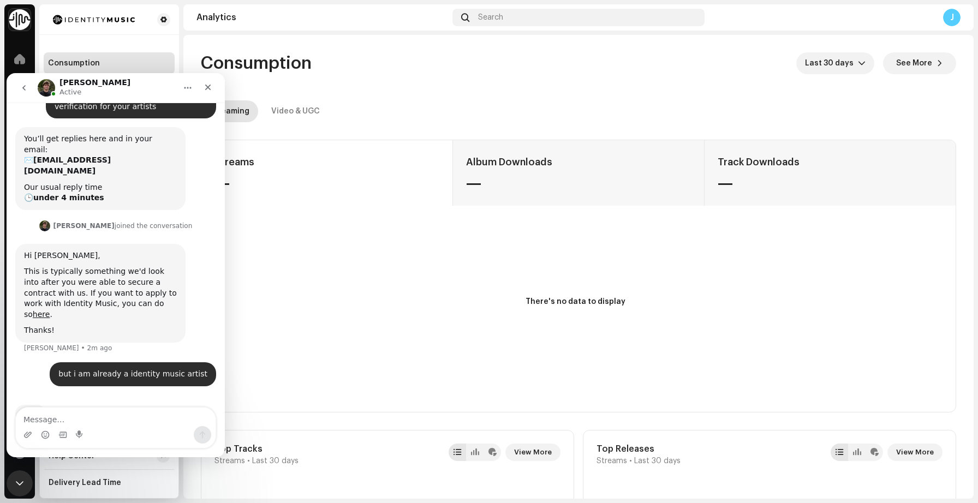
click at [340, 313] on rect at bounding box center [575, 315] width 739 height 175
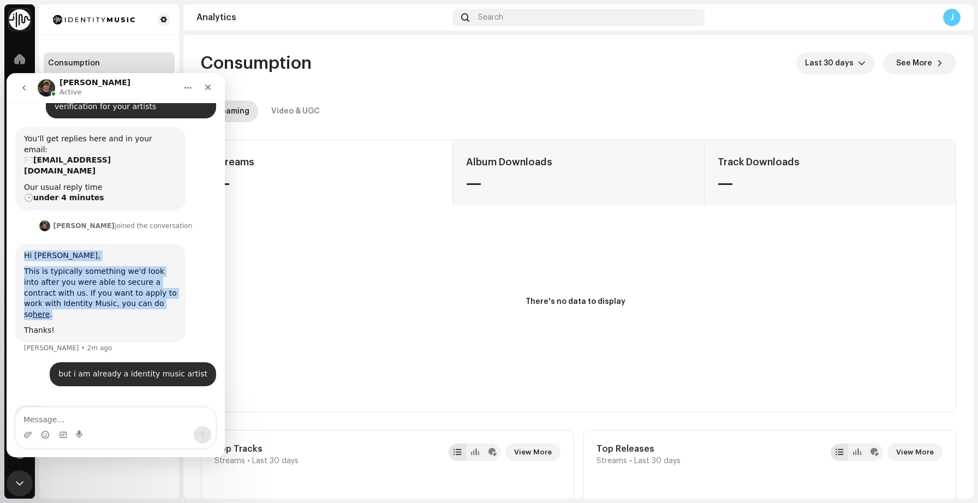
drag, startPoint x: 23, startPoint y: 230, endPoint x: 160, endPoint y: 292, distance: 150.4
click at [160, 292] on div "Hi [PERSON_NAME], This is typically something we'd look into after you were abl…" at bounding box center [100, 293] width 170 height 99
click at [160, 320] on div "Ted says…" at bounding box center [100, 322] width 153 height 5
drag, startPoint x: 23, startPoint y: 234, endPoint x: 151, endPoint y: 295, distance: 142.3
click at [151, 295] on div "Hi [PERSON_NAME], This is typically something we'd look into after you were abl…" at bounding box center [100, 293] width 170 height 99
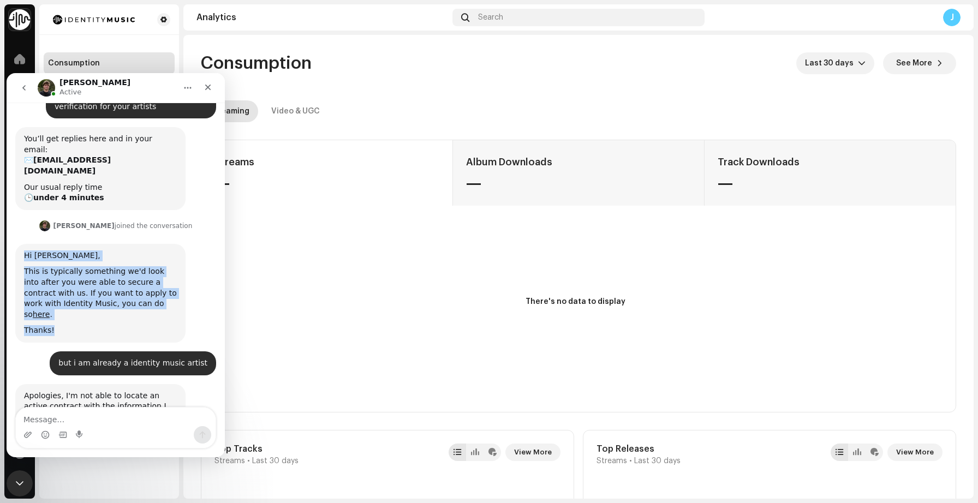
scroll to position [75, 0]
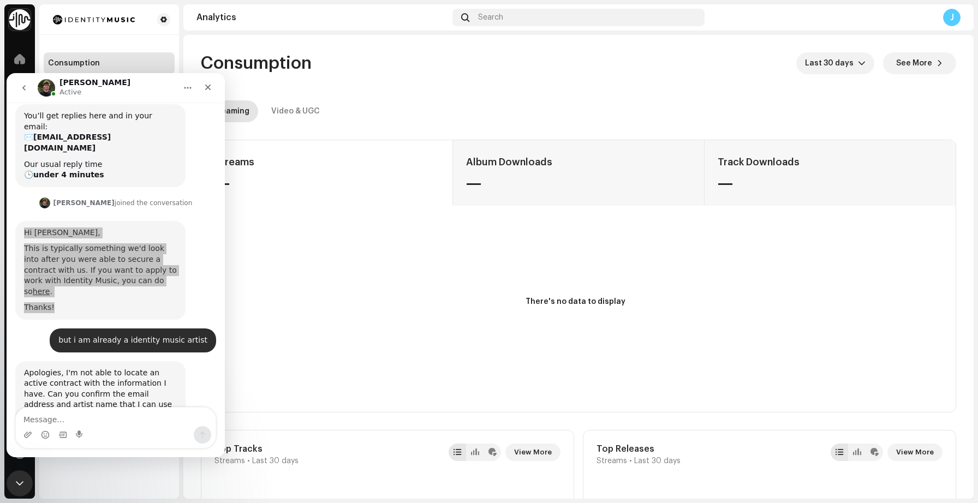
click at [951, 16] on div "J" at bounding box center [951, 17] width 17 height 17
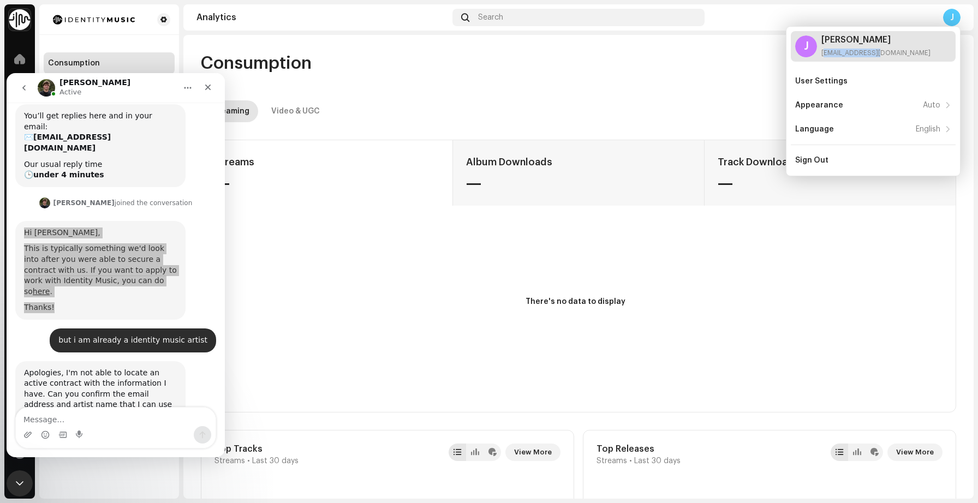
drag, startPoint x: 868, startPoint y: 51, endPoint x: 819, endPoint y: 51, distance: 48.0
click at [819, 51] on div "J Jaidul Rk [EMAIL_ADDRESS][DOMAIN_NAME]" at bounding box center [873, 46] width 165 height 31
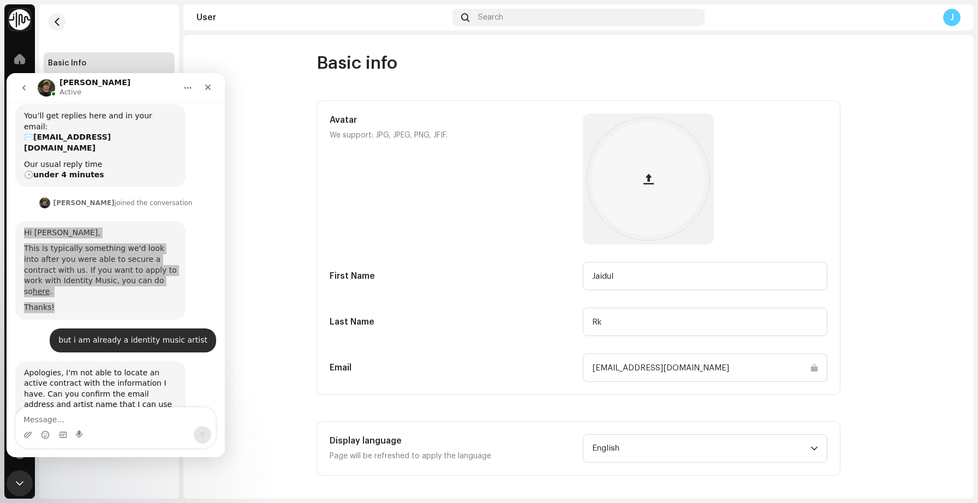
drag, startPoint x: 693, startPoint y: 364, endPoint x: 743, endPoint y: 372, distance: 49.7
click at [743, 372] on input "[EMAIL_ADDRESS][DOMAIN_NAME]" at bounding box center [705, 368] width 244 height 28
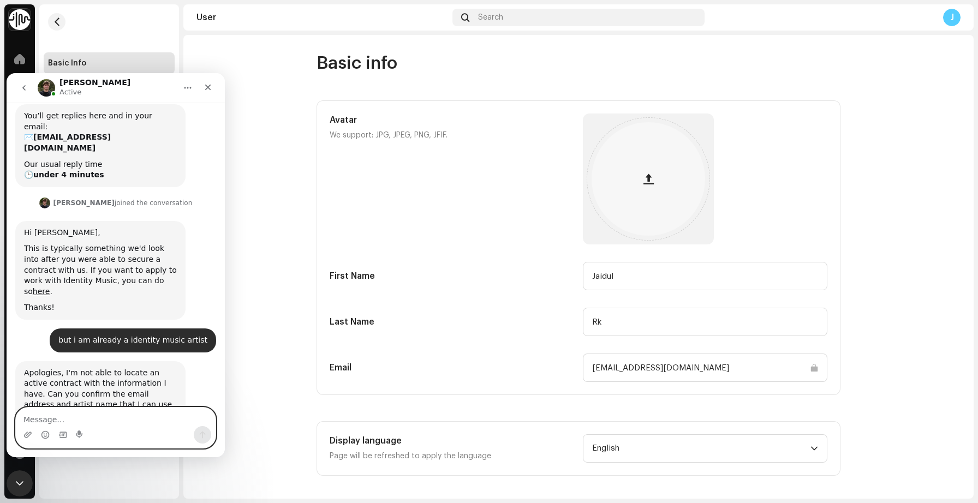
click at [77, 421] on textarea "Message…" at bounding box center [116, 417] width 200 height 19
type textarea "[EMAIL_ADDRESS][DOMAIN_NAME]"
click at [203, 432] on icon "Send a message…" at bounding box center [203, 435] width 6 height 7
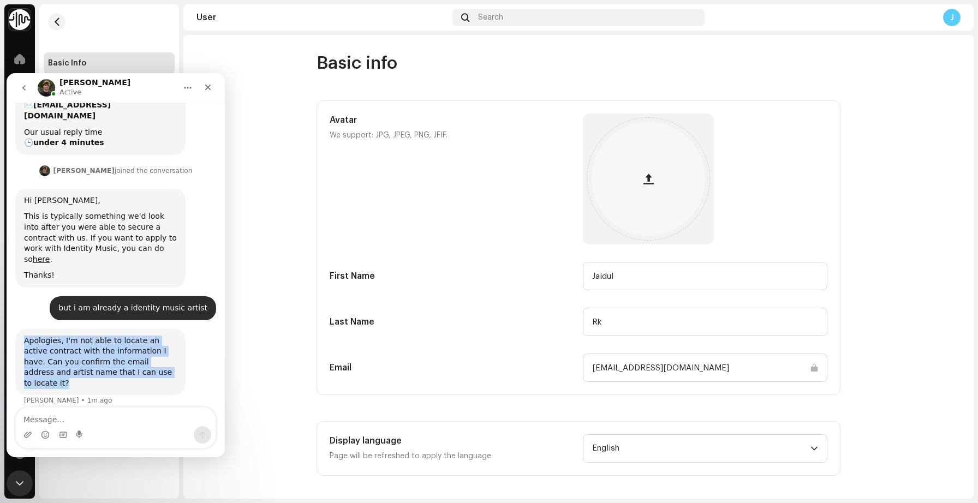
drag, startPoint x: 23, startPoint y: 308, endPoint x: 175, endPoint y: 357, distance: 159.8
click at [175, 357] on div "Apologies, I'm not able to locate an active contract with the information I hav…" at bounding box center [115, 372] width 201 height 86
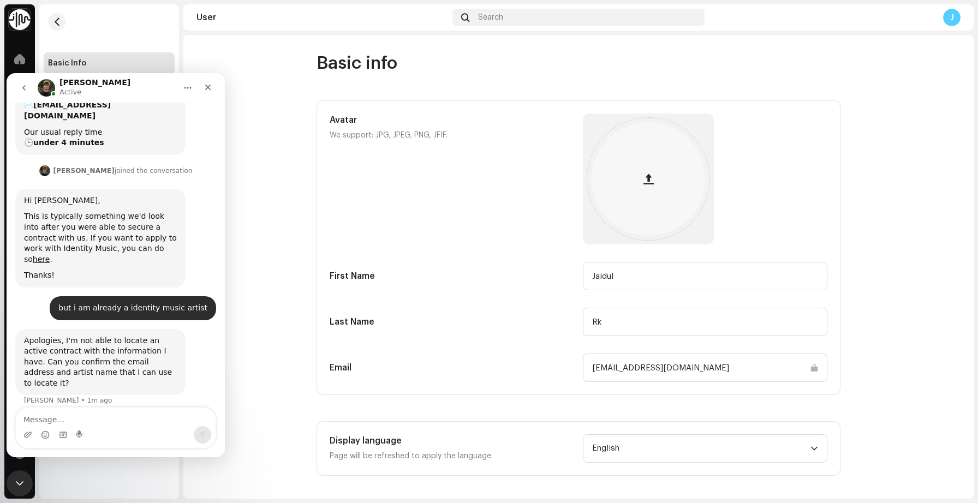
scroll to position [149, 0]
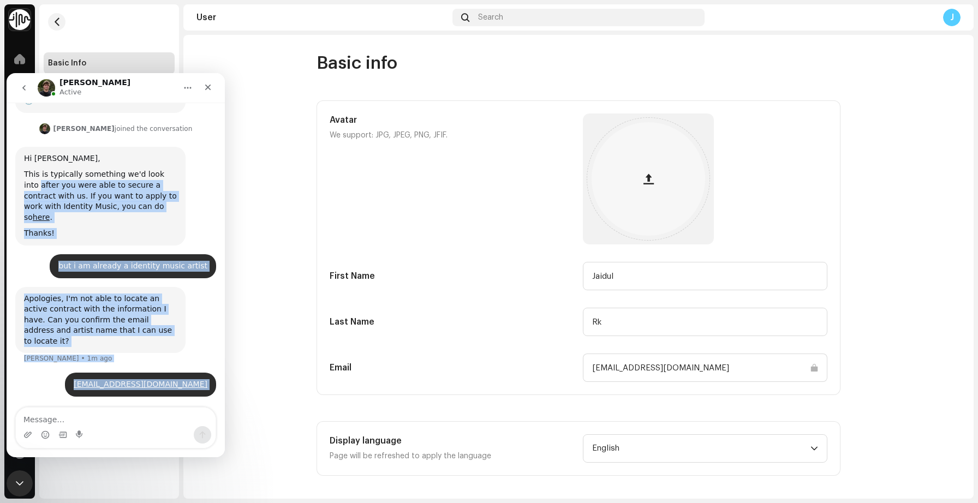
drag, startPoint x: 17, startPoint y: 165, endPoint x: 170, endPoint y: 351, distance: 240.7
click at [170, 351] on div "hello do you provide social media verification for your artists [PERSON_NAME] •…" at bounding box center [115, 198] width 201 height 423
click at [159, 306] on div "Apologies, I'm not able to locate an active contract with the information I hav…" at bounding box center [100, 320] width 170 height 67
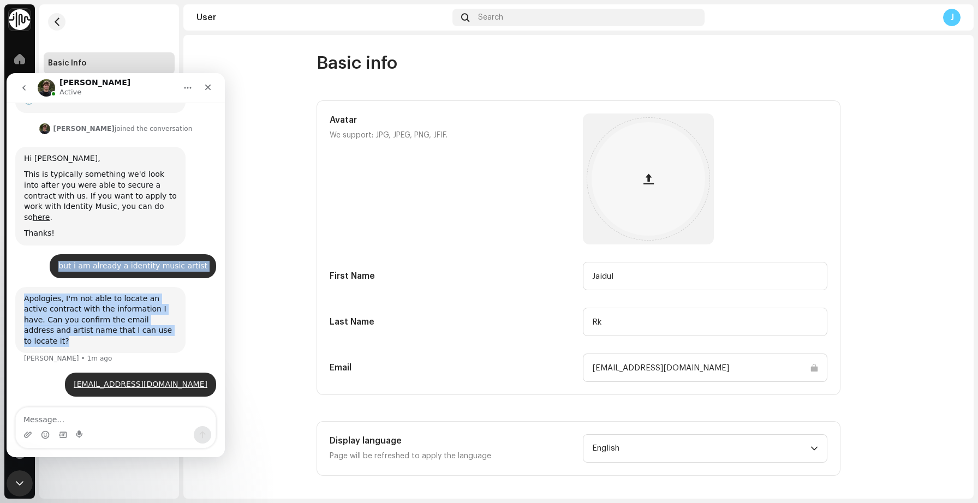
drag, startPoint x: 159, startPoint y: 306, endPoint x: 83, endPoint y: 204, distance: 126.4
click at [83, 204] on div "hello do you provide social media verification for your artists [PERSON_NAME] •…" at bounding box center [115, 198] width 201 height 423
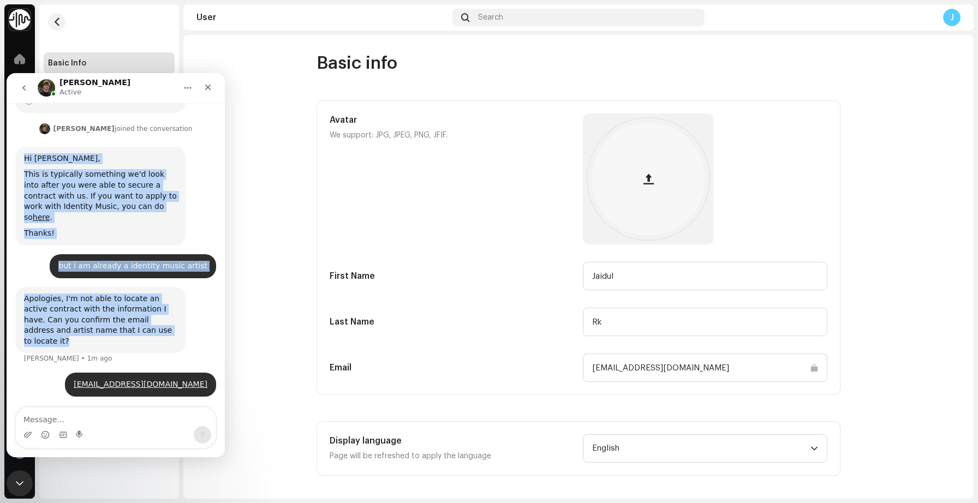
drag, startPoint x: 21, startPoint y: 134, endPoint x: 141, endPoint y: 303, distance: 207.7
click at [141, 303] on div "hello do you provide social media verification for your artists [PERSON_NAME] •…" at bounding box center [115, 198] width 201 height 423
click at [141, 303] on div "Apologies, I'm not able to locate an active contract with the information I hav…" at bounding box center [100, 320] width 153 height 53
drag, startPoint x: 20, startPoint y: 135, endPoint x: 154, endPoint y: 297, distance: 210.5
click at [154, 297] on div "hello do you provide social media verification for your artists [PERSON_NAME] •…" at bounding box center [115, 198] width 201 height 423
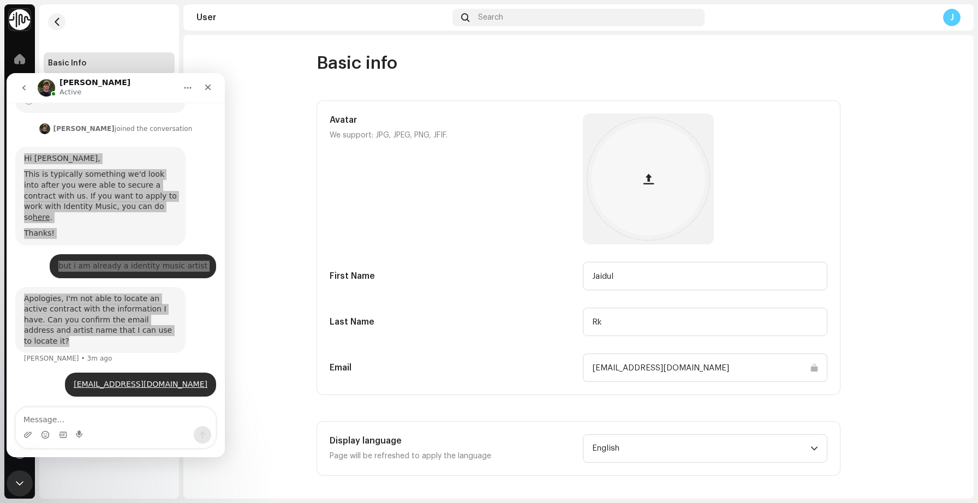
click at [299, 140] on div "Basic info Avatar We support: JPG, JPEG, PNG, JFIF. First Name [PERSON_NAME] La…" at bounding box center [578, 263] width 559 height 423
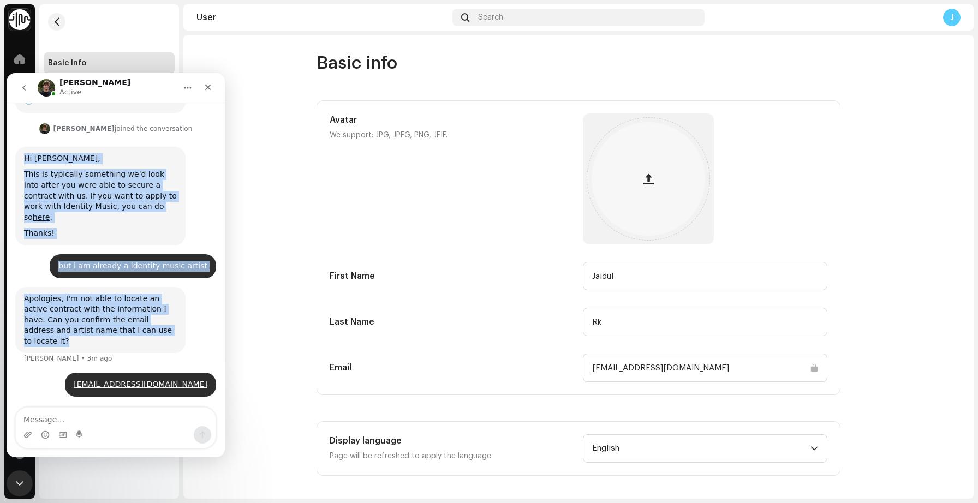
click at [22, 87] on icon "go back" at bounding box center [23, 87] width 3 height 5
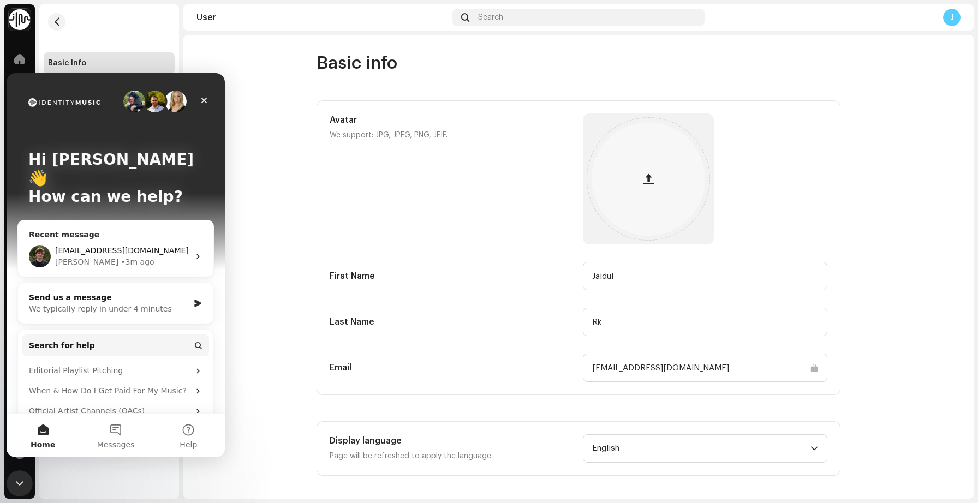
click at [150, 246] on span "[EMAIL_ADDRESS][DOMAIN_NAME]" at bounding box center [122, 250] width 134 height 9
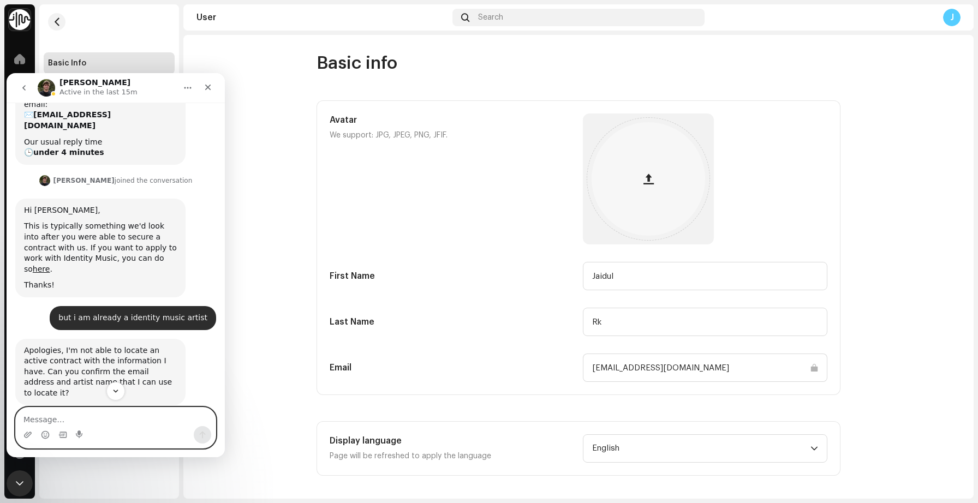
scroll to position [94, 0]
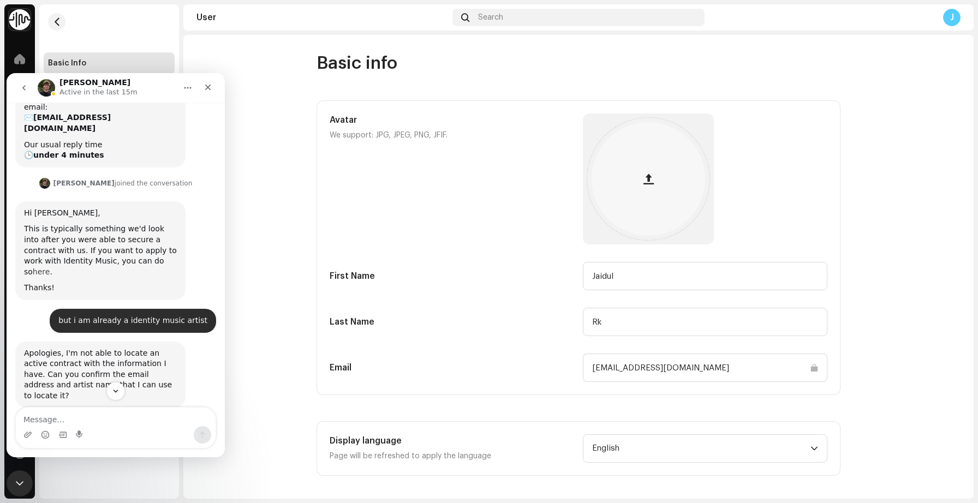
click at [50, 267] on link "here" at bounding box center [41, 271] width 17 height 9
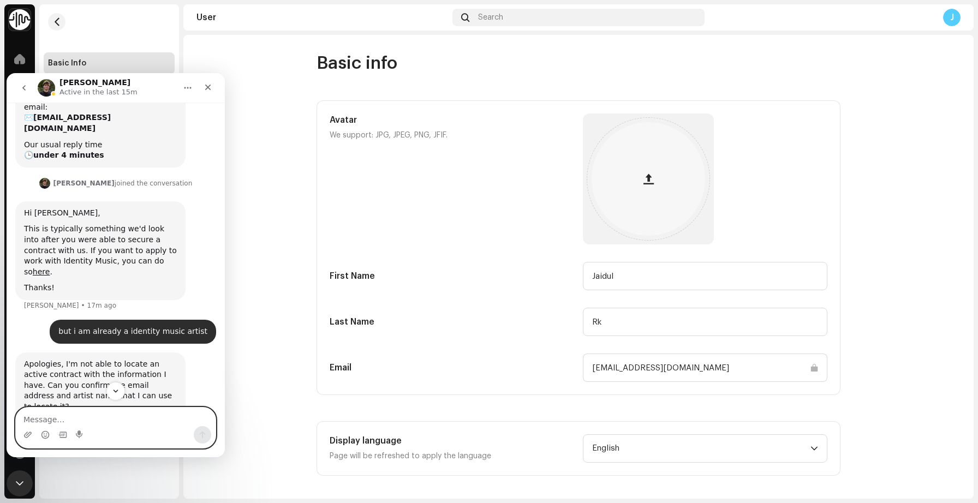
click at [59, 419] on textarea "Message…" at bounding box center [116, 417] width 200 height 19
type textarea "can you send me direct contract link so i can fill it"
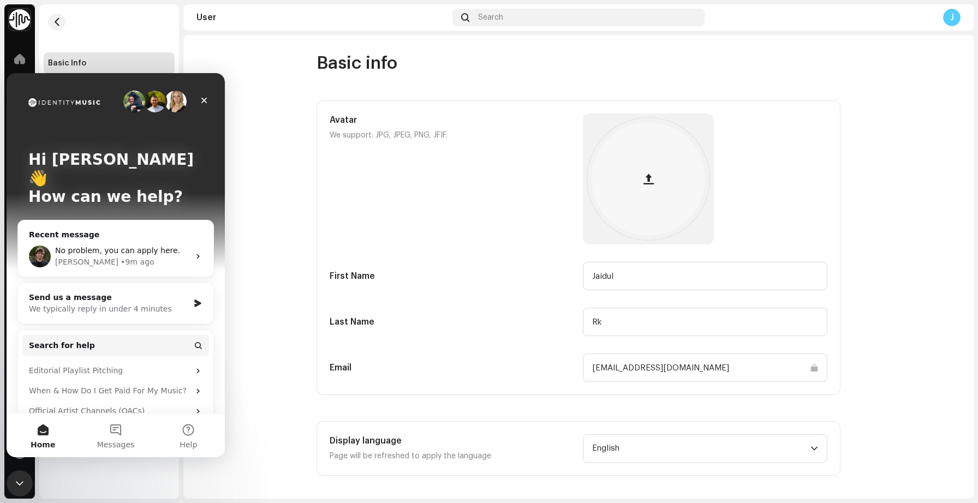
scroll to position [0, 0]
